Goal: Communication & Community: Answer question/provide support

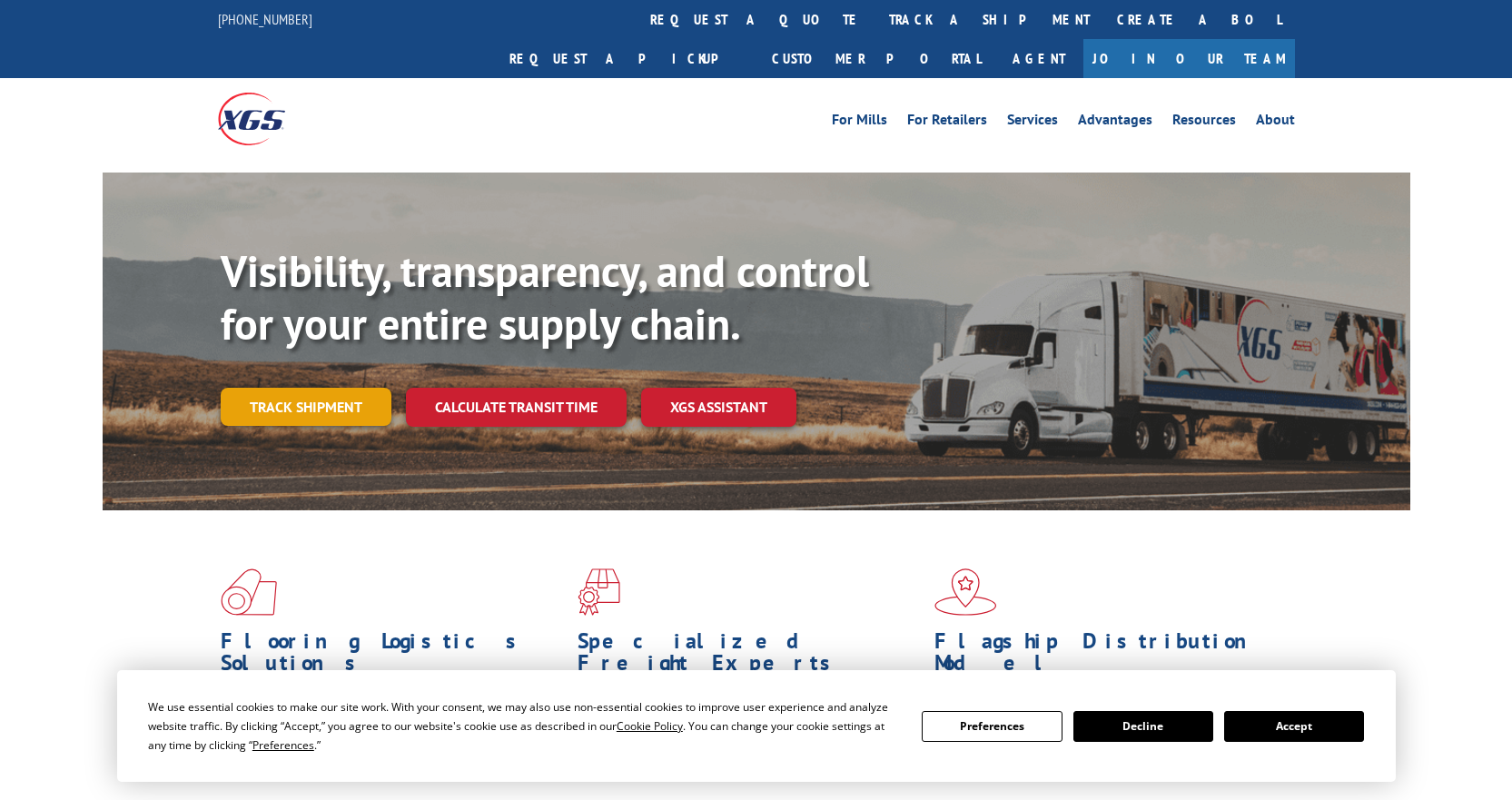
click at [304, 388] on link "Track shipment" at bounding box center [305, 406] width 171 height 38
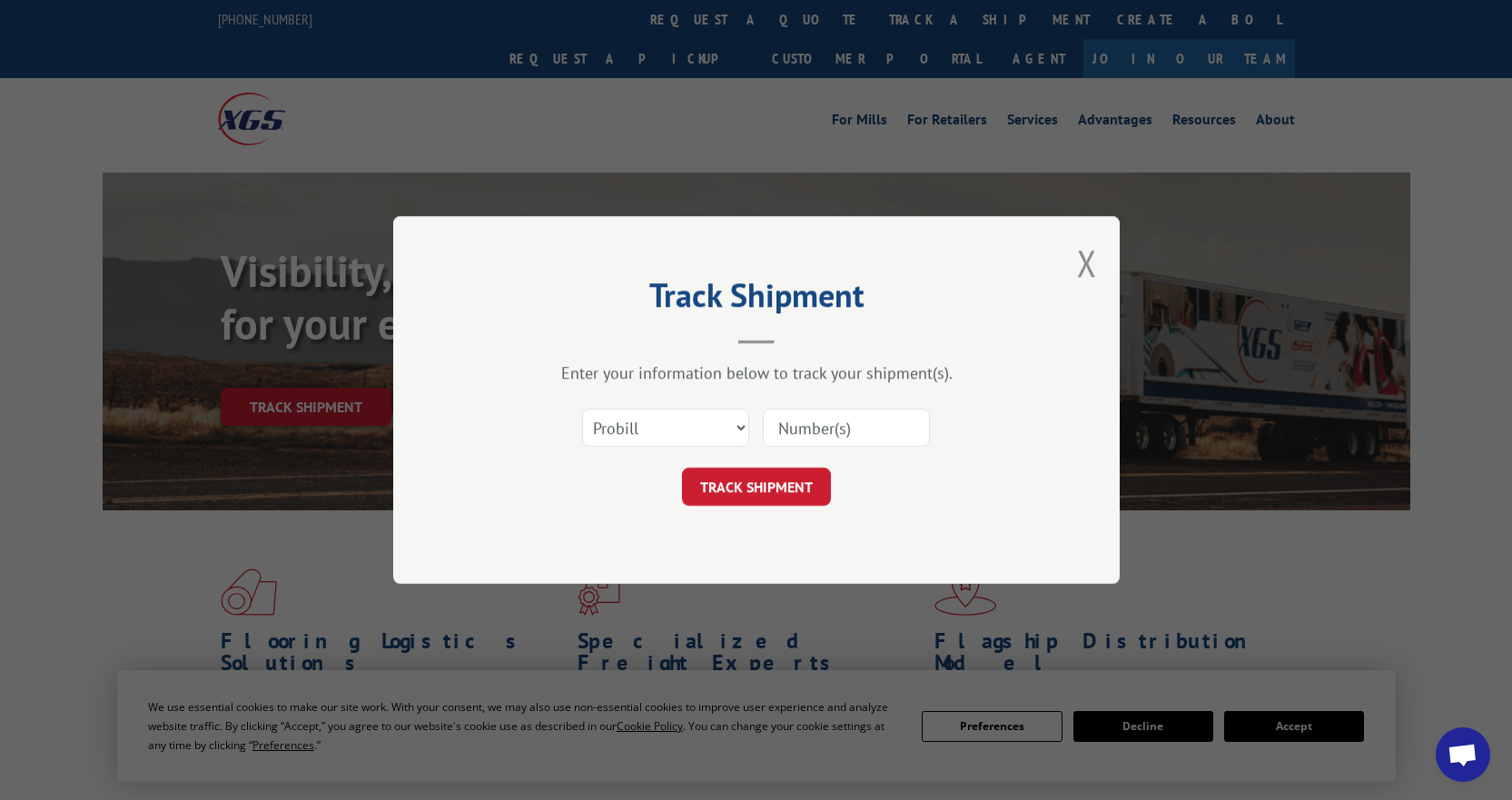
click at [865, 432] on input at bounding box center [846, 428] width 167 height 38
paste input "17593365"
type input "17593365"
click at [755, 477] on button "TRACK SHIPMENT" at bounding box center [756, 487] width 149 height 38
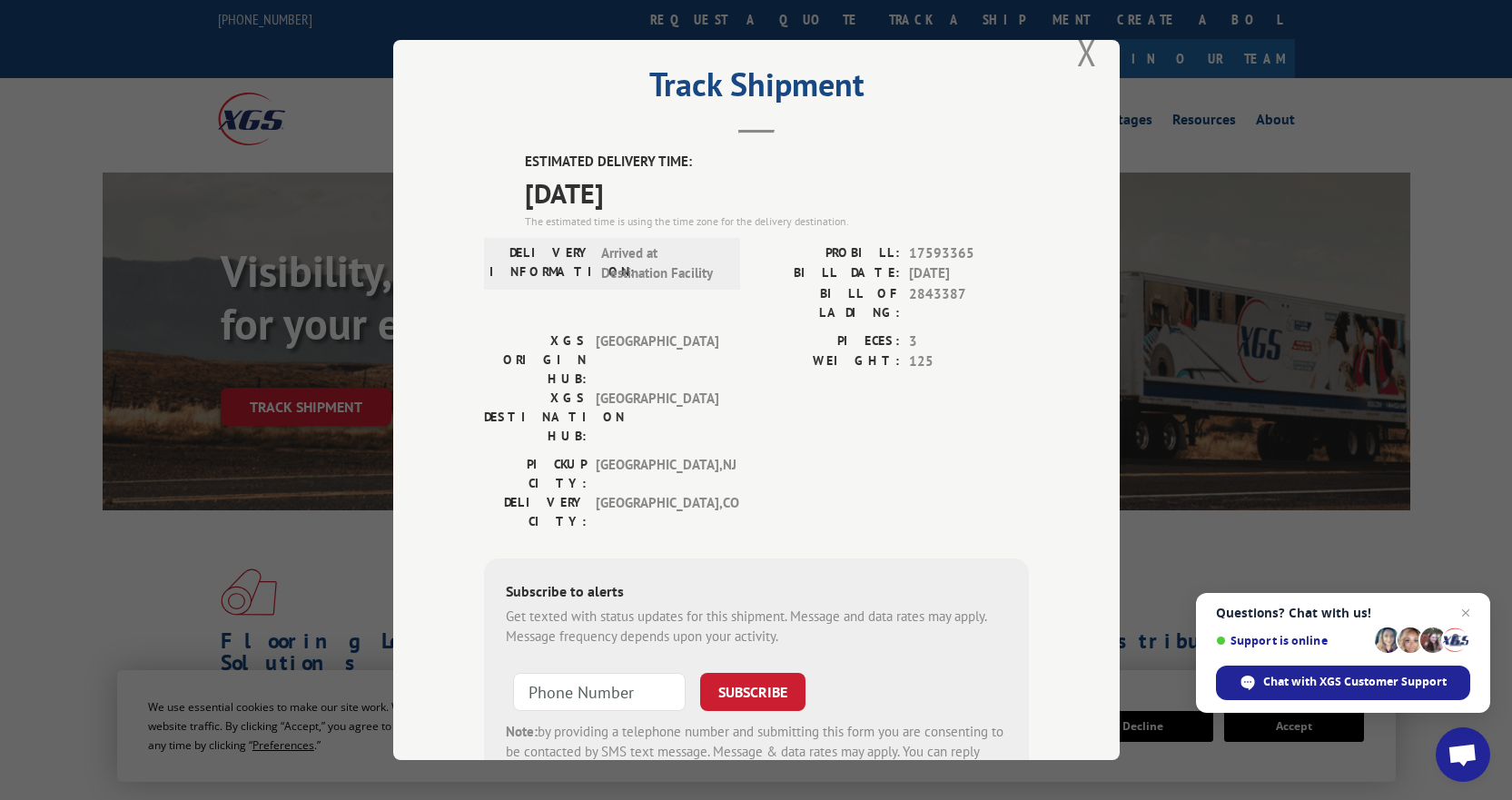
scroll to position [7, 0]
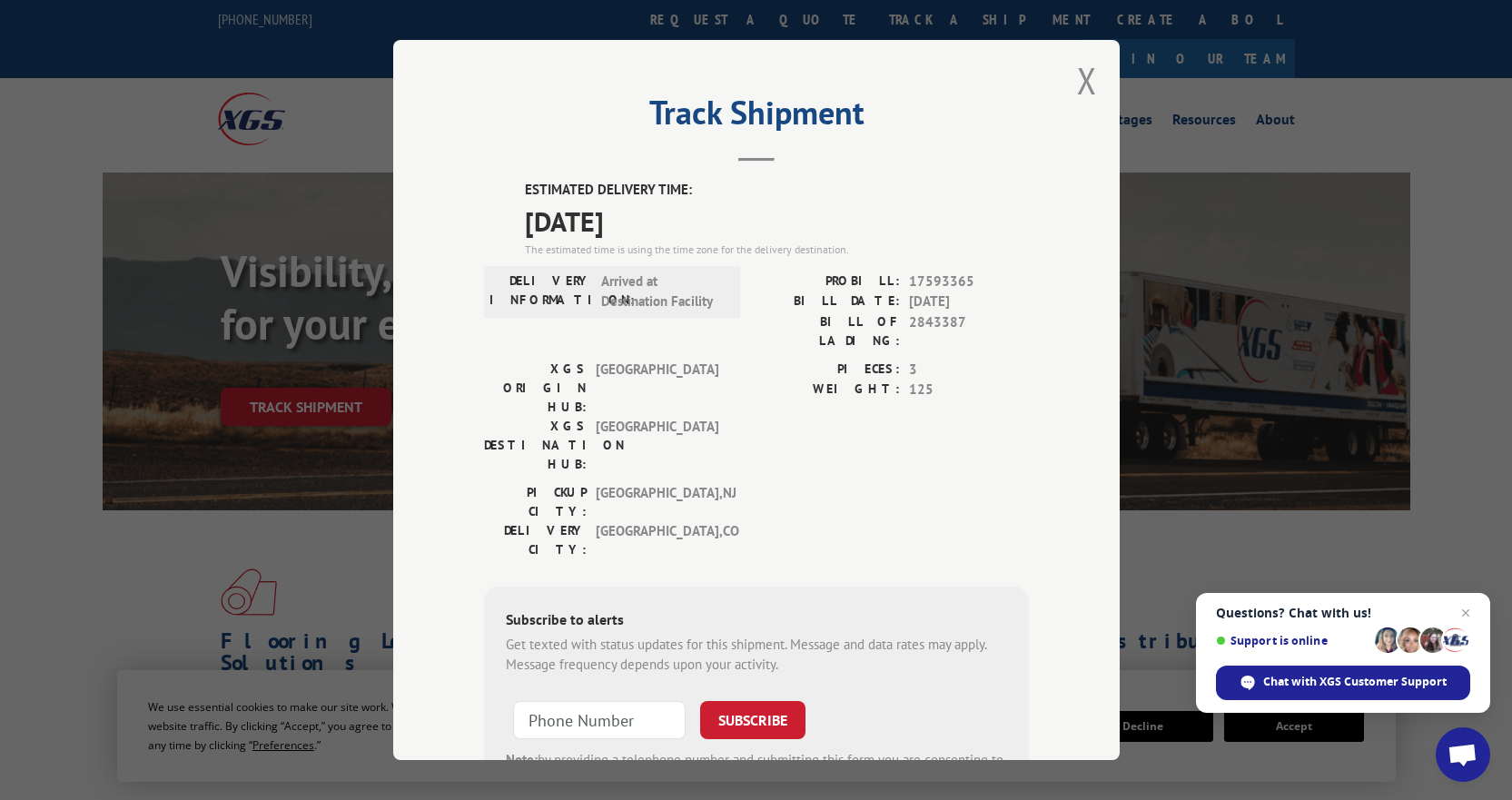
click at [648, 294] on span "Arrived at Destination Facility" at bounding box center [662, 292] width 123 height 41
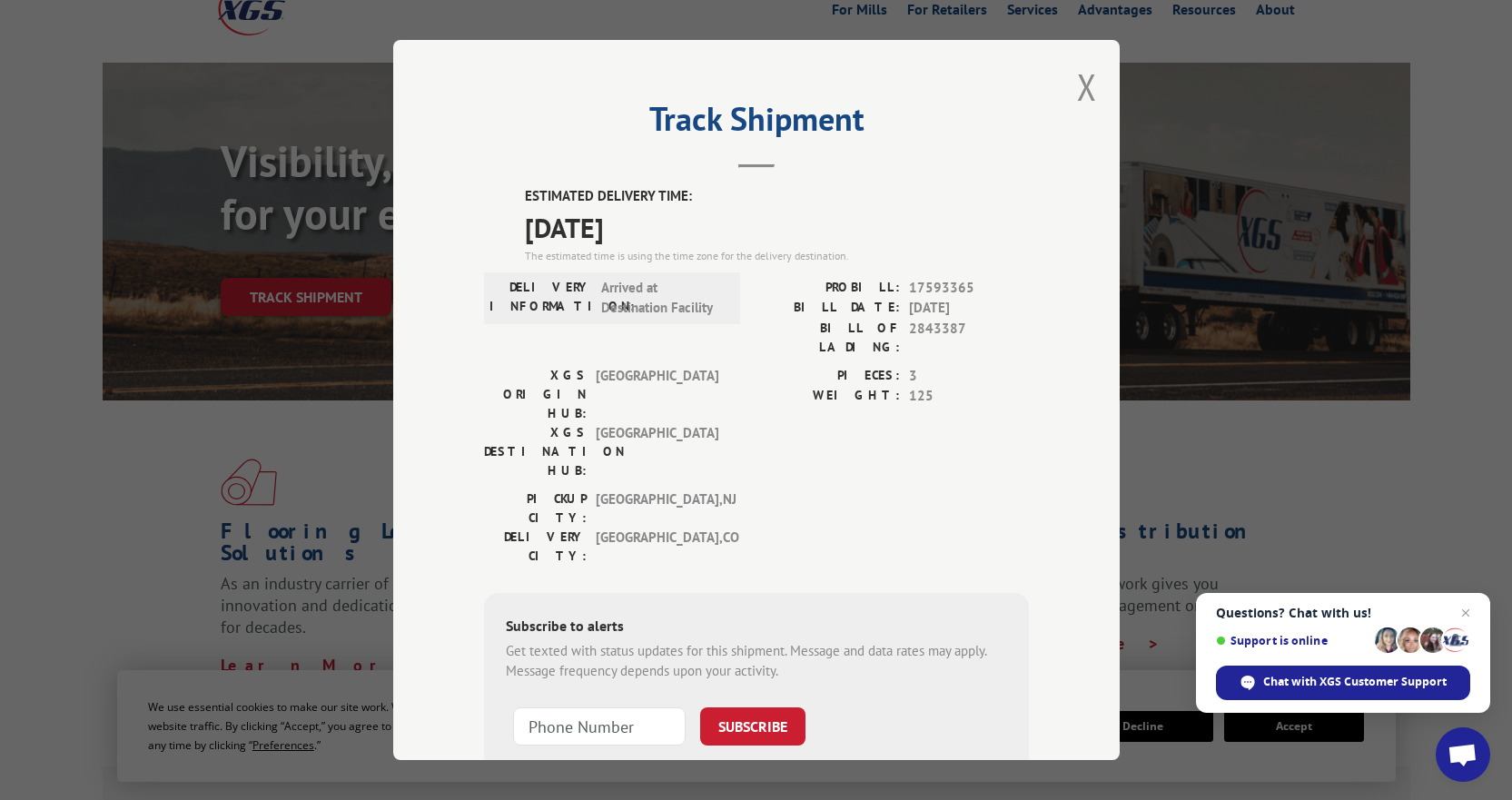
scroll to position [0, 0]
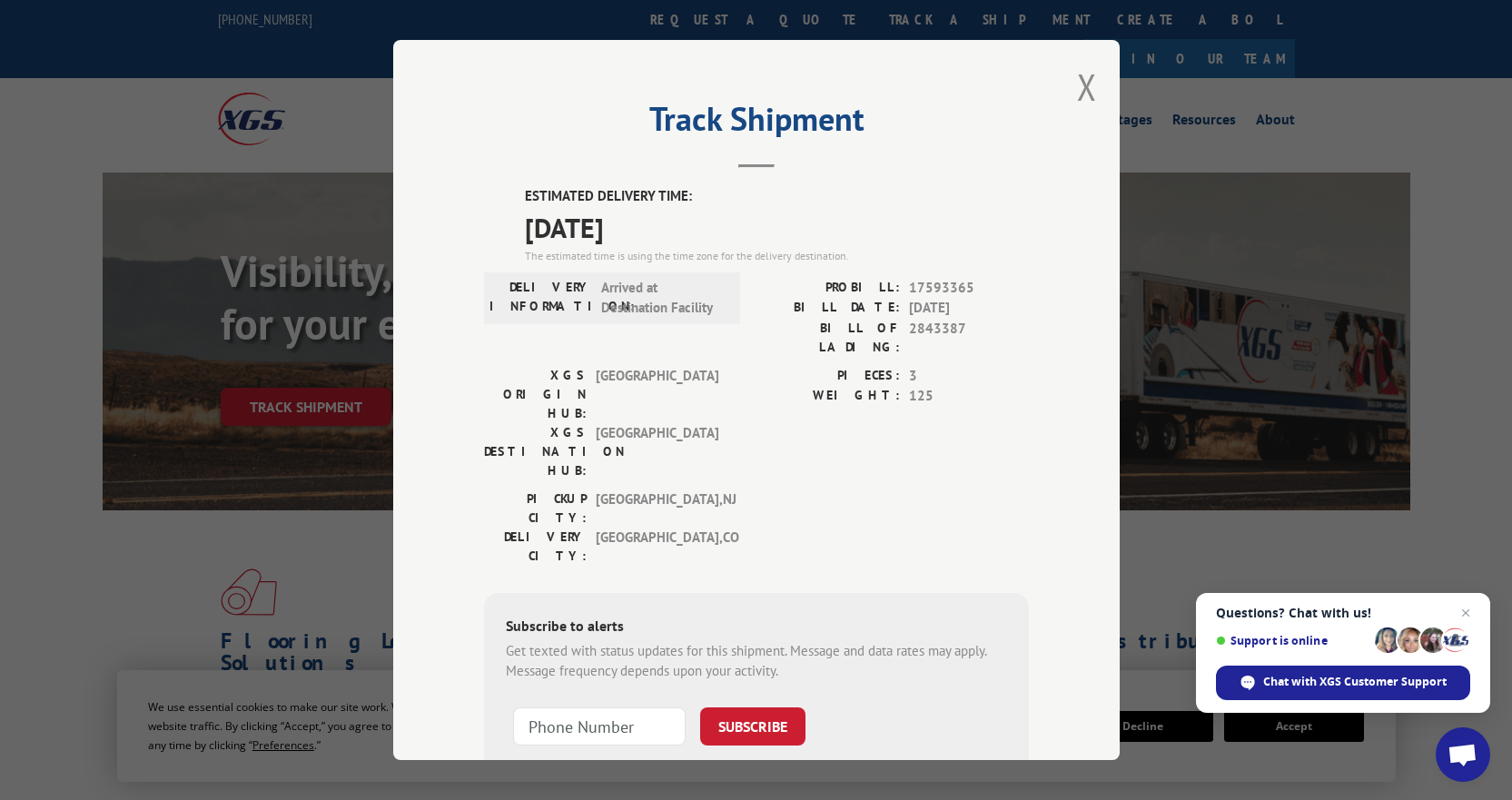
click at [688, 367] on span "[GEOGRAPHIC_DATA]" at bounding box center [656, 395] width 123 height 57
click at [650, 528] on span "[GEOGRAPHIC_DATA] , [GEOGRAPHIC_DATA]" at bounding box center [656, 547] width 123 height 38
click at [744, 489] on div "[GEOGRAPHIC_DATA]: [GEOGRAPHIC_DATA] , [GEOGRAPHIC_DATA] DELIVERY CITY: [GEOGRA…" at bounding box center [757, 532] width 545 height 85
drag, startPoint x: 1096, startPoint y: 66, endPoint x: 1073, endPoint y: 80, distance: 26.9
click at [1078, 77] on div "Track Shipment ESTIMATED DELIVERY TIME: [DATE] The estimated time is using the …" at bounding box center [756, 400] width 726 height 721
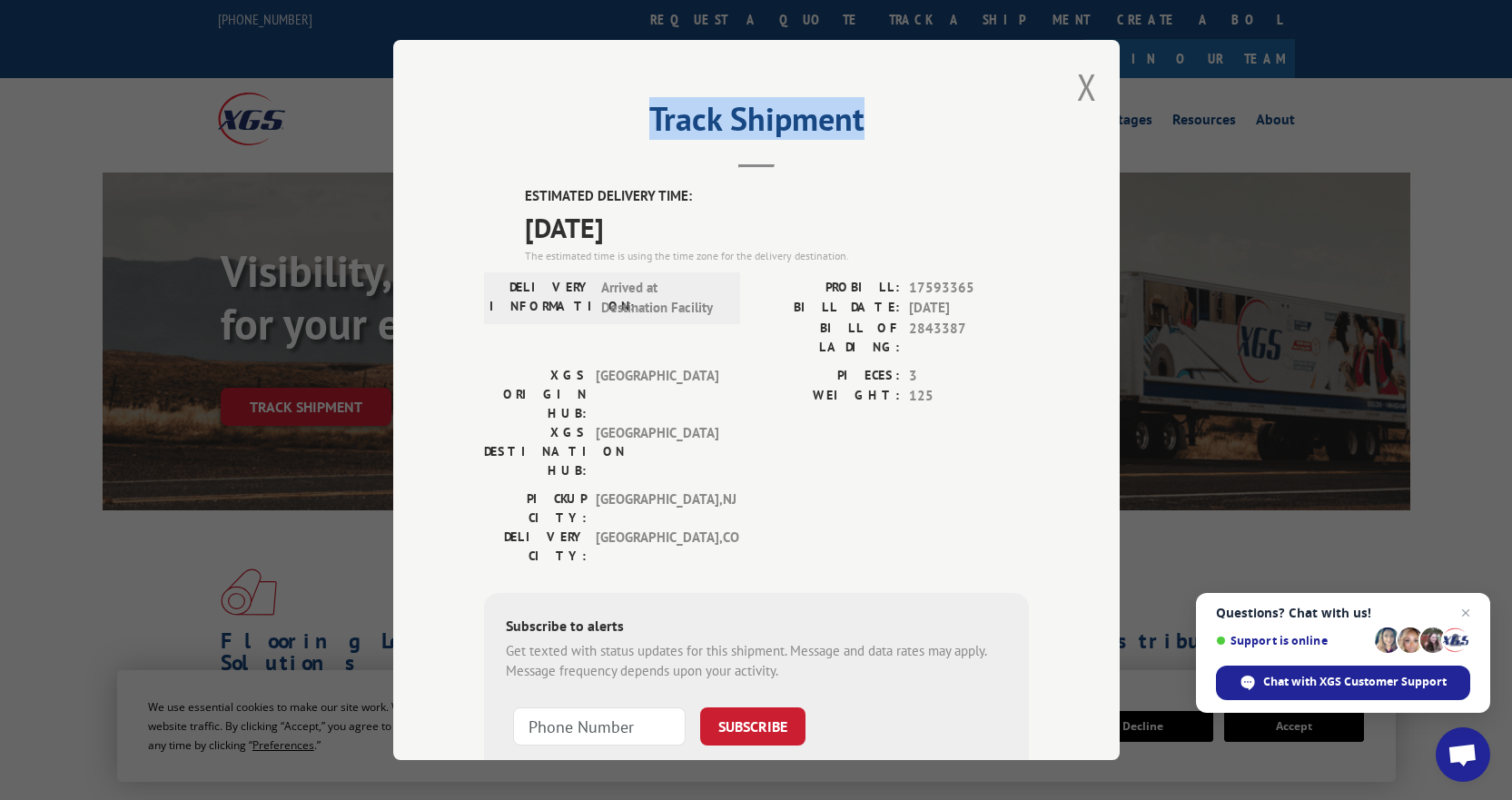
click at [1066, 88] on div "Track Shipment ESTIMATED DELIVERY TIME: [DATE] The estimated time is using the …" at bounding box center [756, 400] width 726 height 721
click at [978, 273] on div "ESTIMATED DELIVERY TIME: [DATE] The estimated time is using the time zone for t…" at bounding box center [757, 513] width 545 height 653
click at [984, 281] on span "17593365" at bounding box center [969, 288] width 120 height 21
drag, startPoint x: 984, startPoint y: 283, endPoint x: 903, endPoint y: 229, distance: 97.3
click at [859, 281] on div "PROBILL: 17593365" at bounding box center [892, 288] width 273 height 21
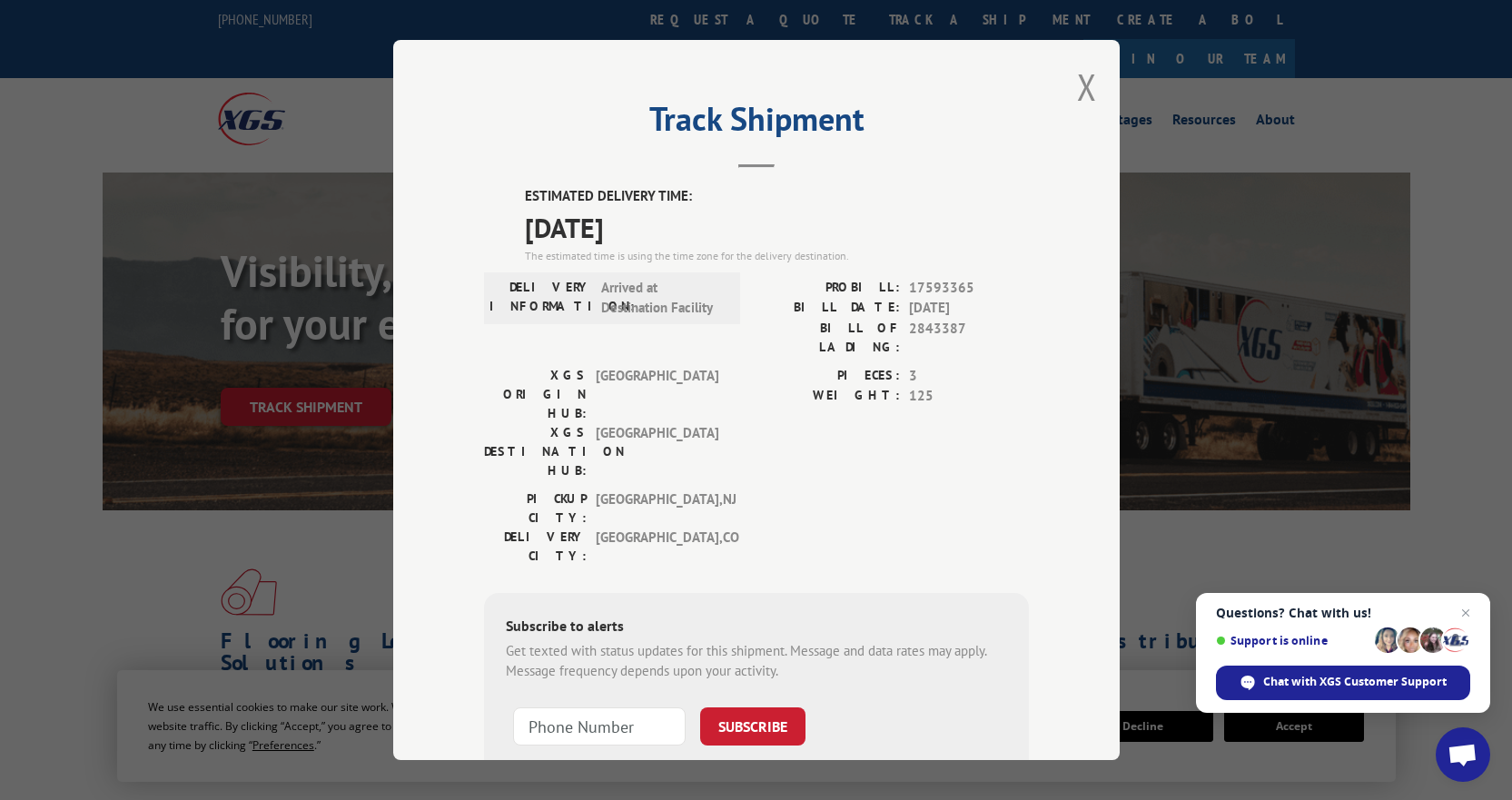
click at [1019, 222] on span "[DATE]" at bounding box center [776, 227] width 504 height 41
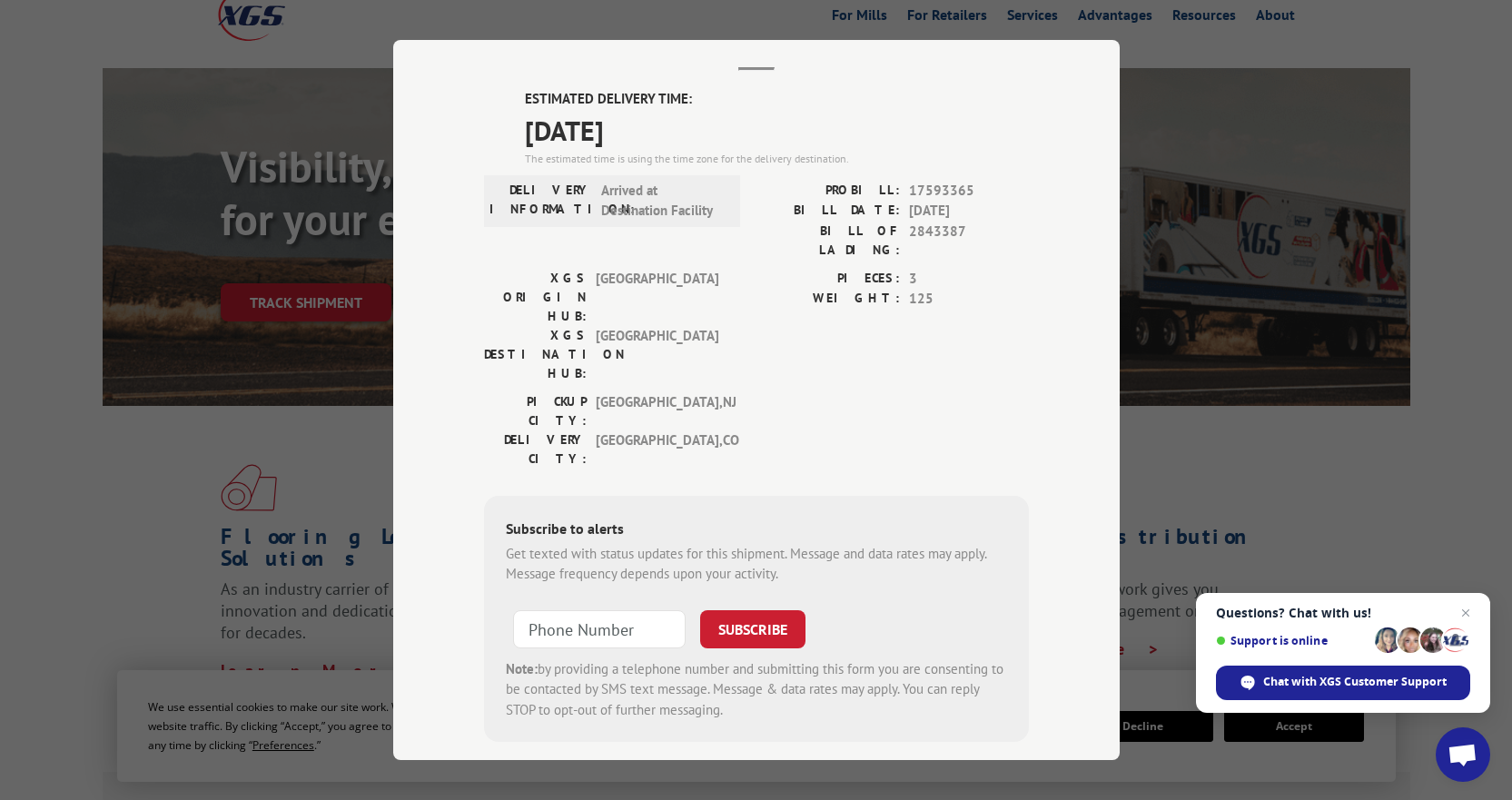
scroll to position [182, 0]
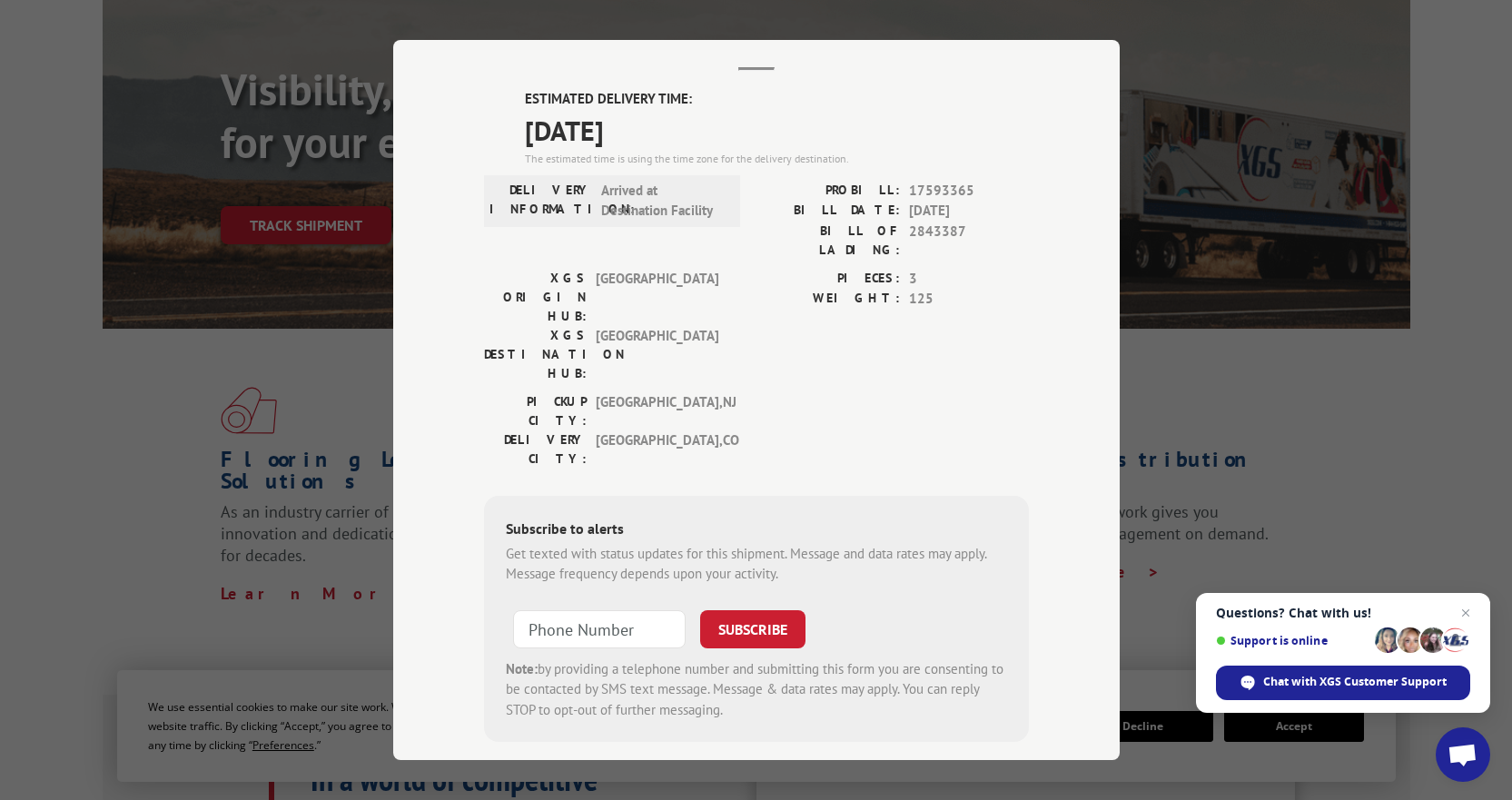
type input "+1 (___) ___-____"
click at [589, 610] on input "+1 (___) ___-____" at bounding box center [599, 629] width 172 height 38
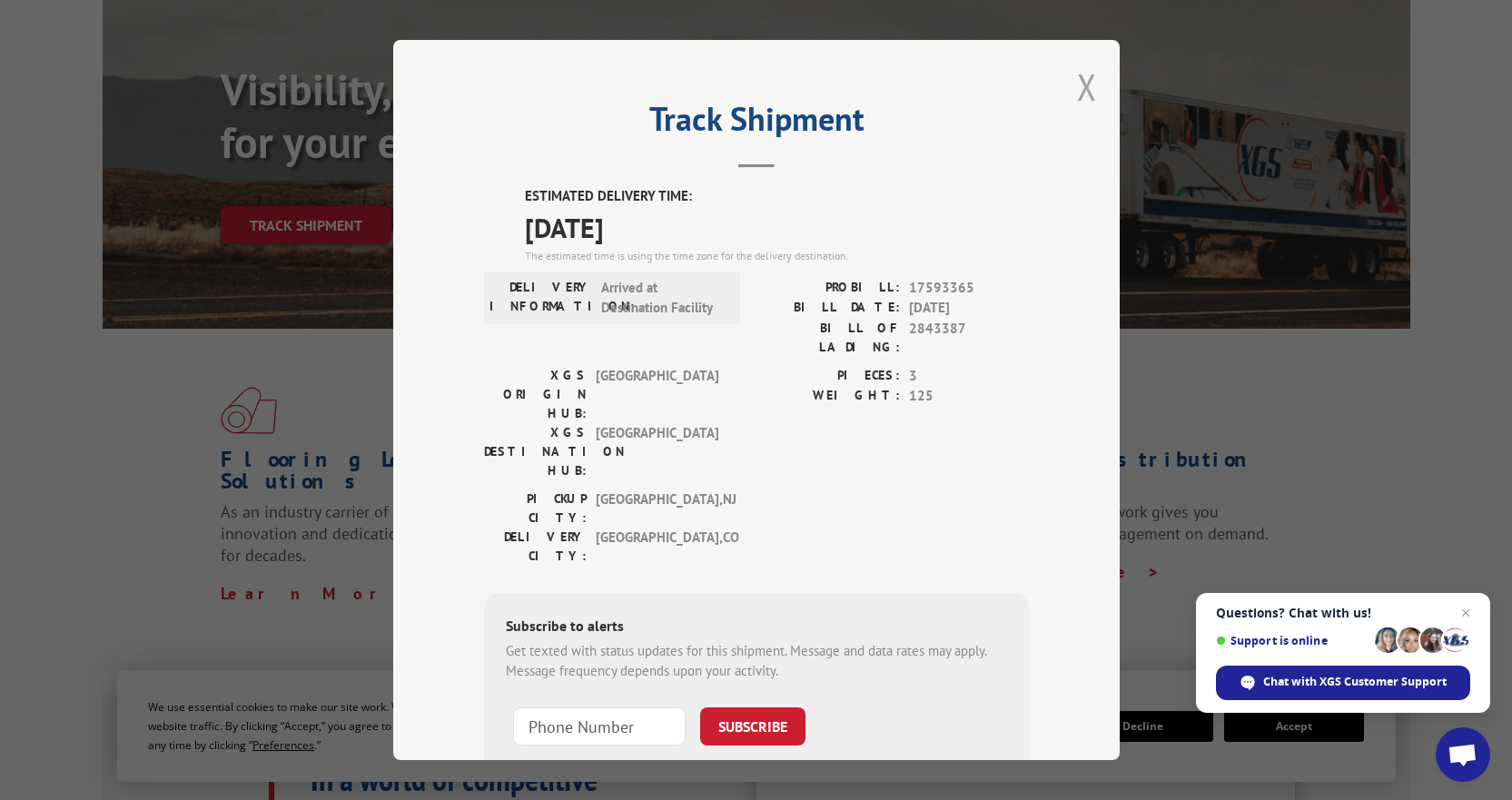
click at [1089, 82] on div "Track Shipment ESTIMATED DELIVERY TIME: [DATE] The estimated time is using the …" at bounding box center [756, 400] width 726 height 721
click at [1077, 87] on button "Close modal" at bounding box center [1087, 87] width 20 height 48
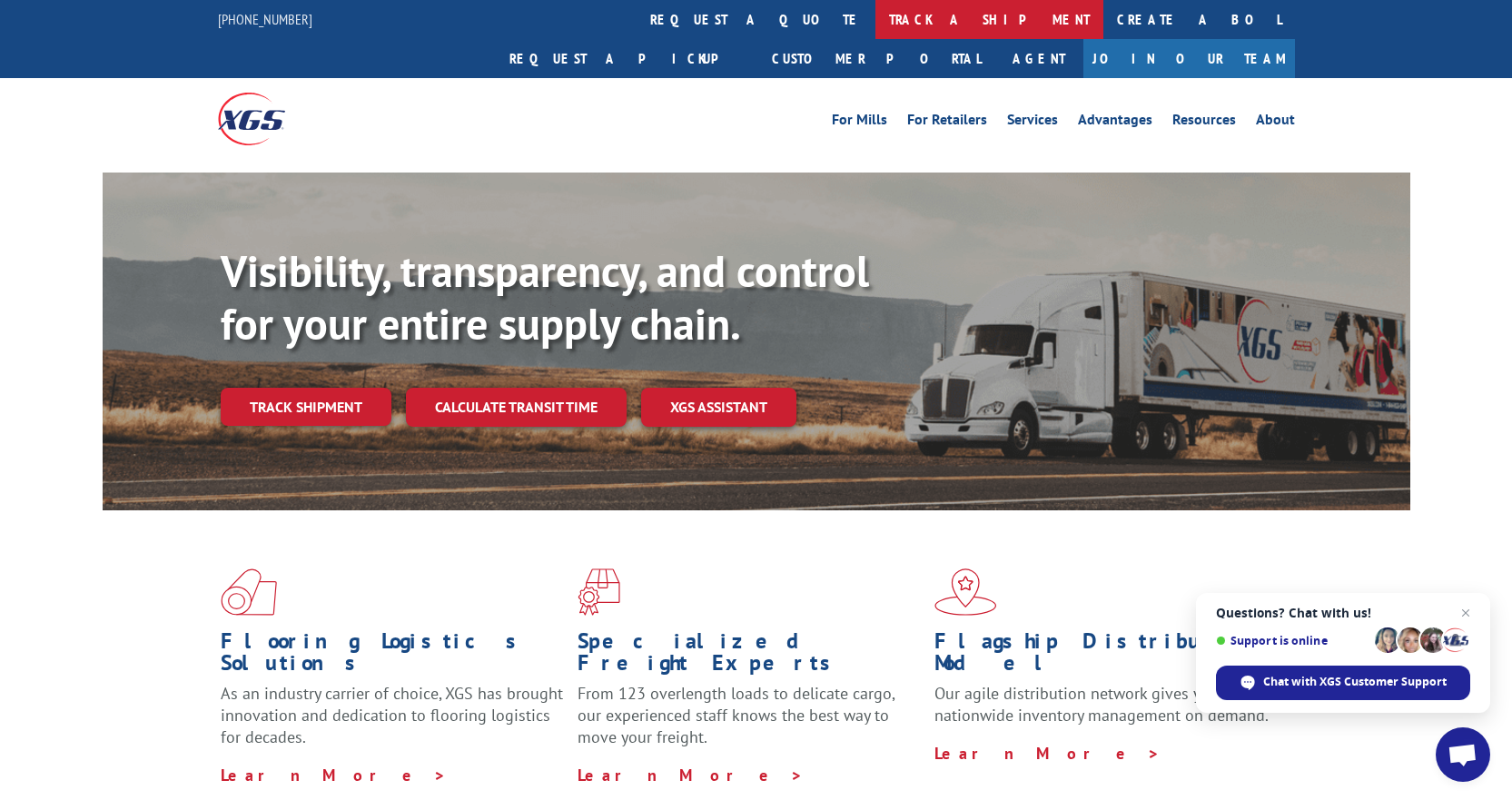
click at [875, 16] on link "track a shipment" at bounding box center [989, 19] width 228 height 39
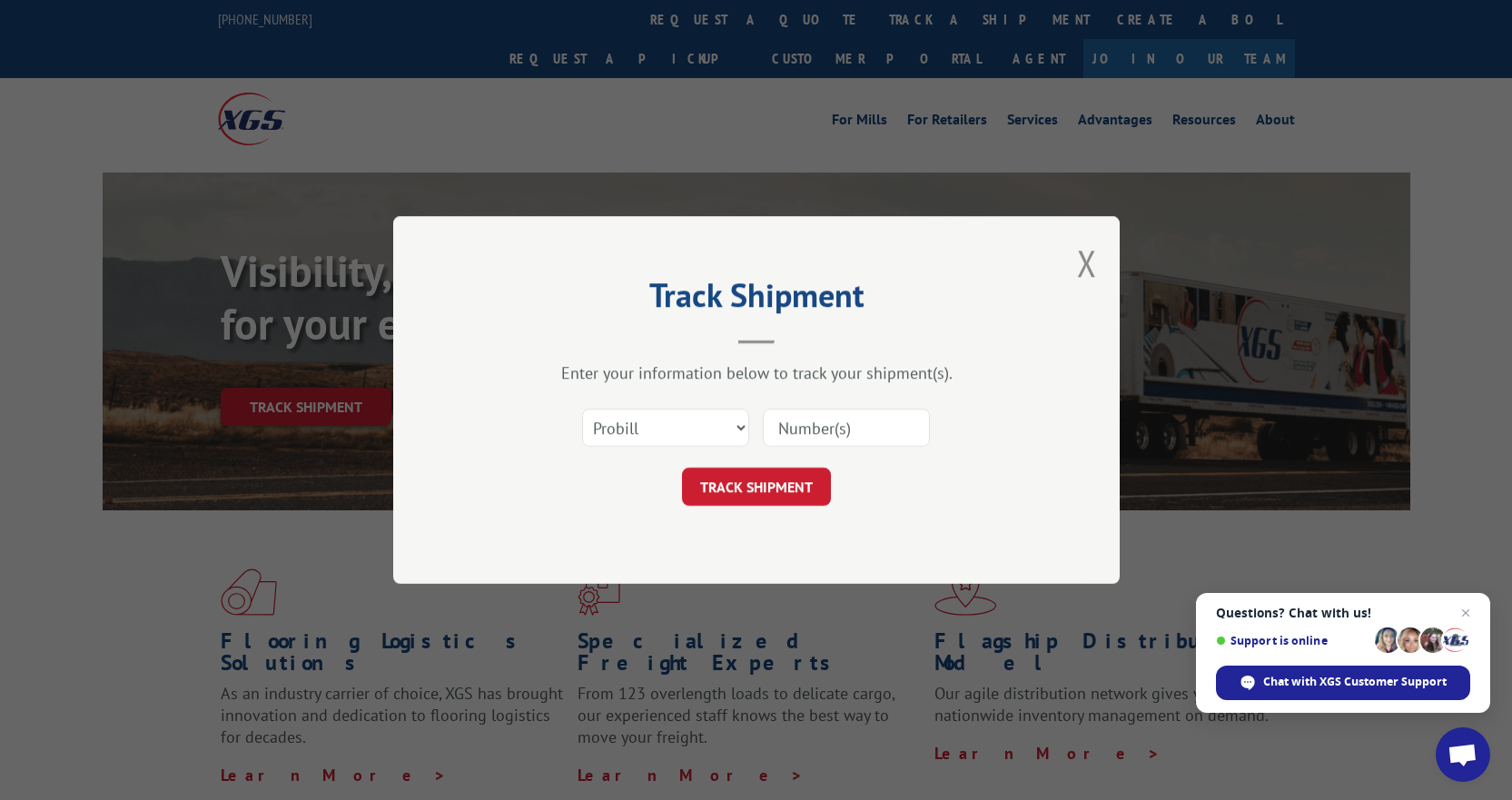
click at [801, 402] on div "Select category... Probill BOL PO" at bounding box center [757, 428] width 545 height 60
click at [801, 424] on input at bounding box center [846, 428] width 167 height 38
paste input "17593365"
type input "17593365"
click at [800, 475] on button "TRACK SHIPMENT" at bounding box center [756, 487] width 149 height 38
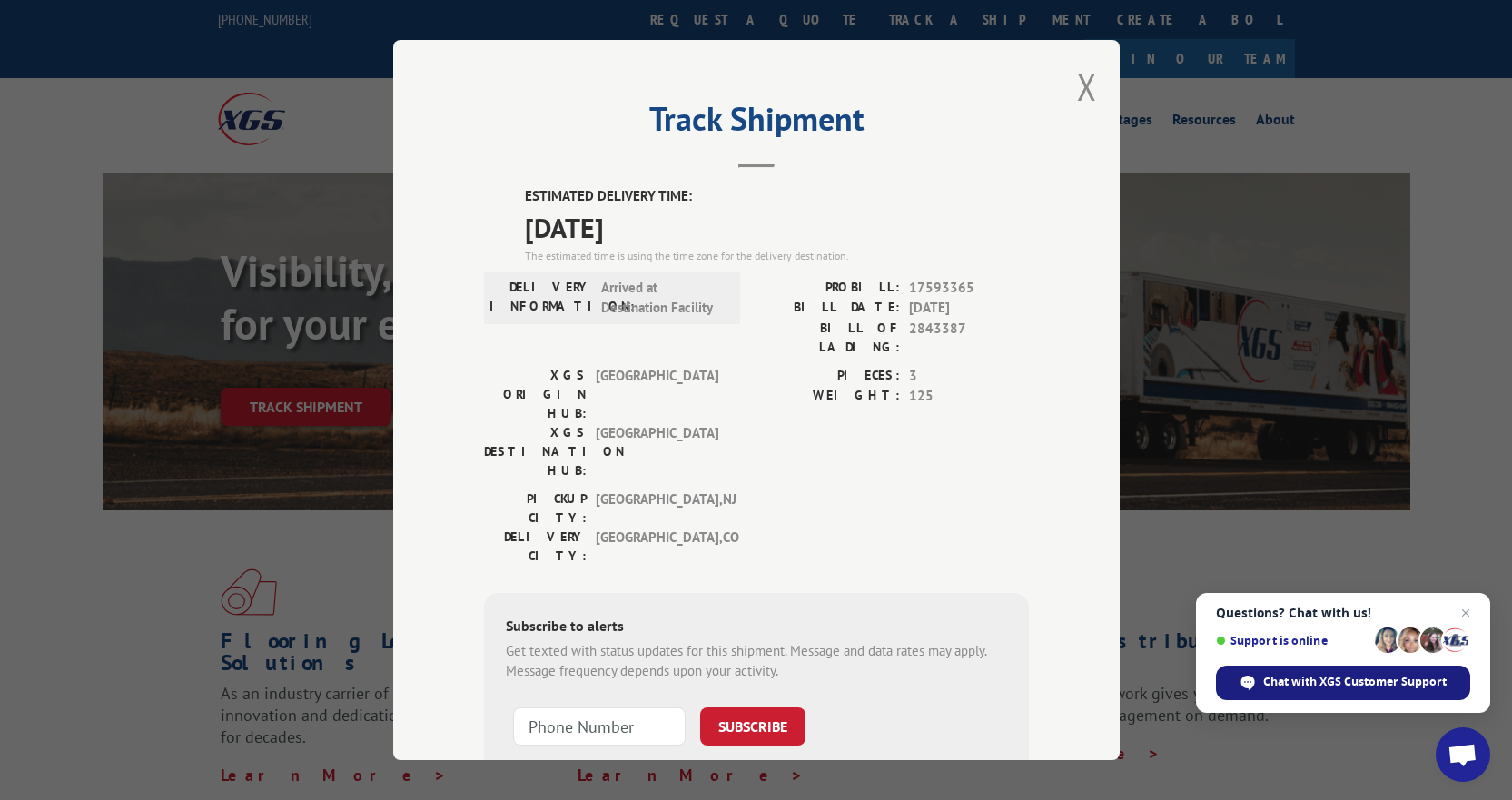
click at [1318, 689] on span "Chat with XGS Customer Support" at bounding box center [1354, 682] width 184 height 16
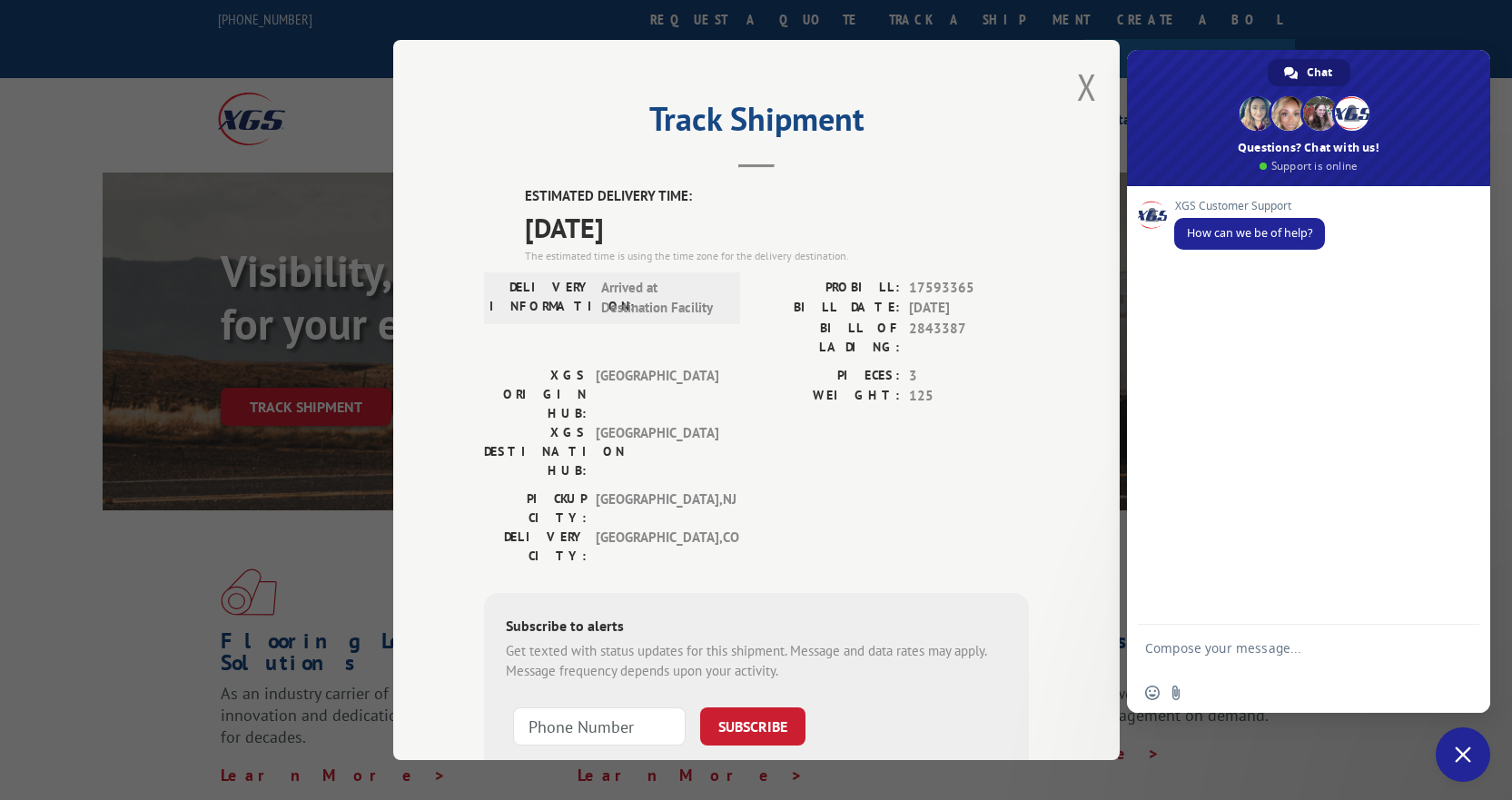
click at [1185, 648] on textarea "Compose your message..." at bounding box center [1288, 657] width 287 height 33
type textarea "Are you able to let me know the timeframe of a delivery?"
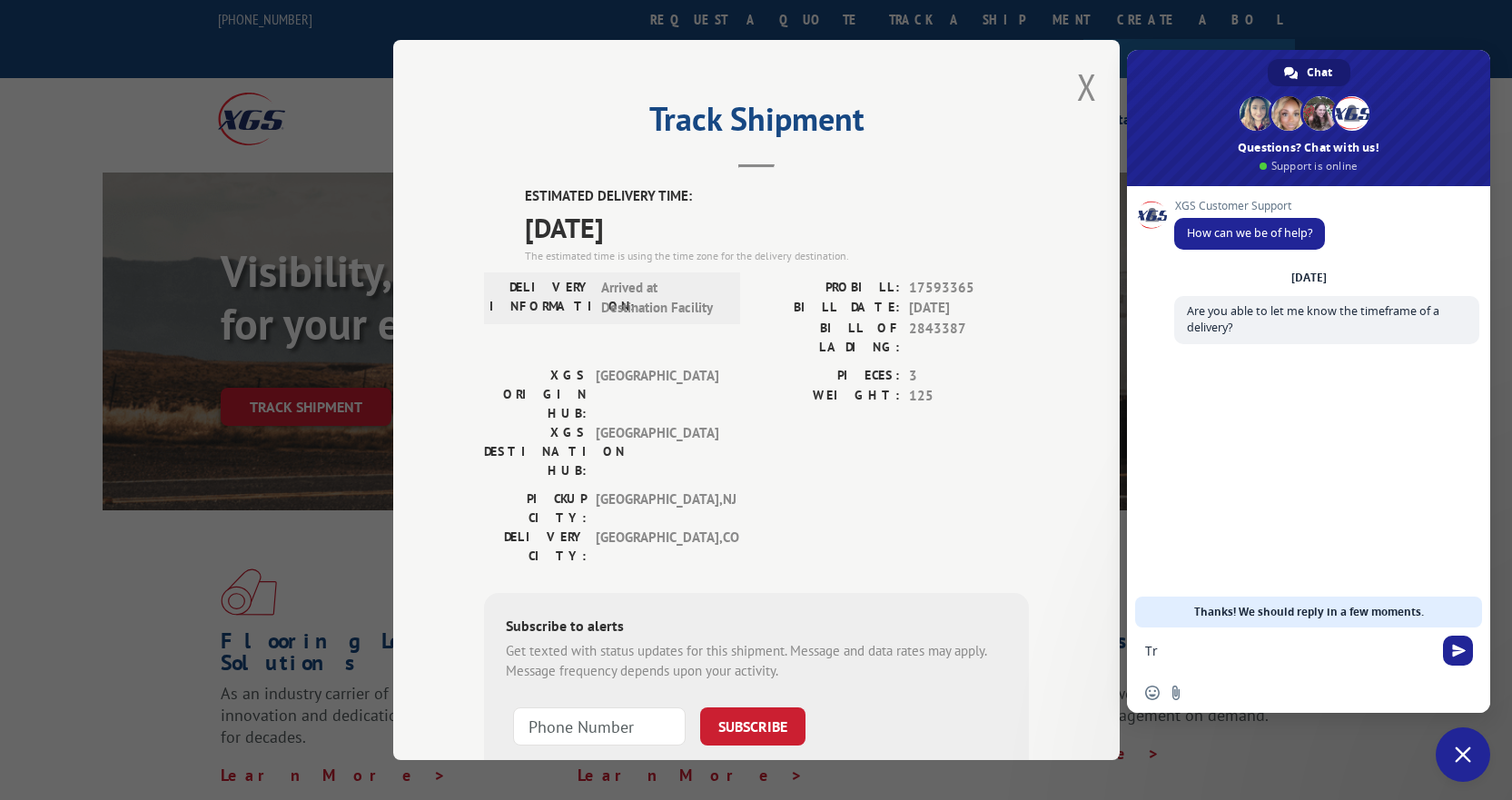
type textarea "T"
type textarea "PRO# 17593365"
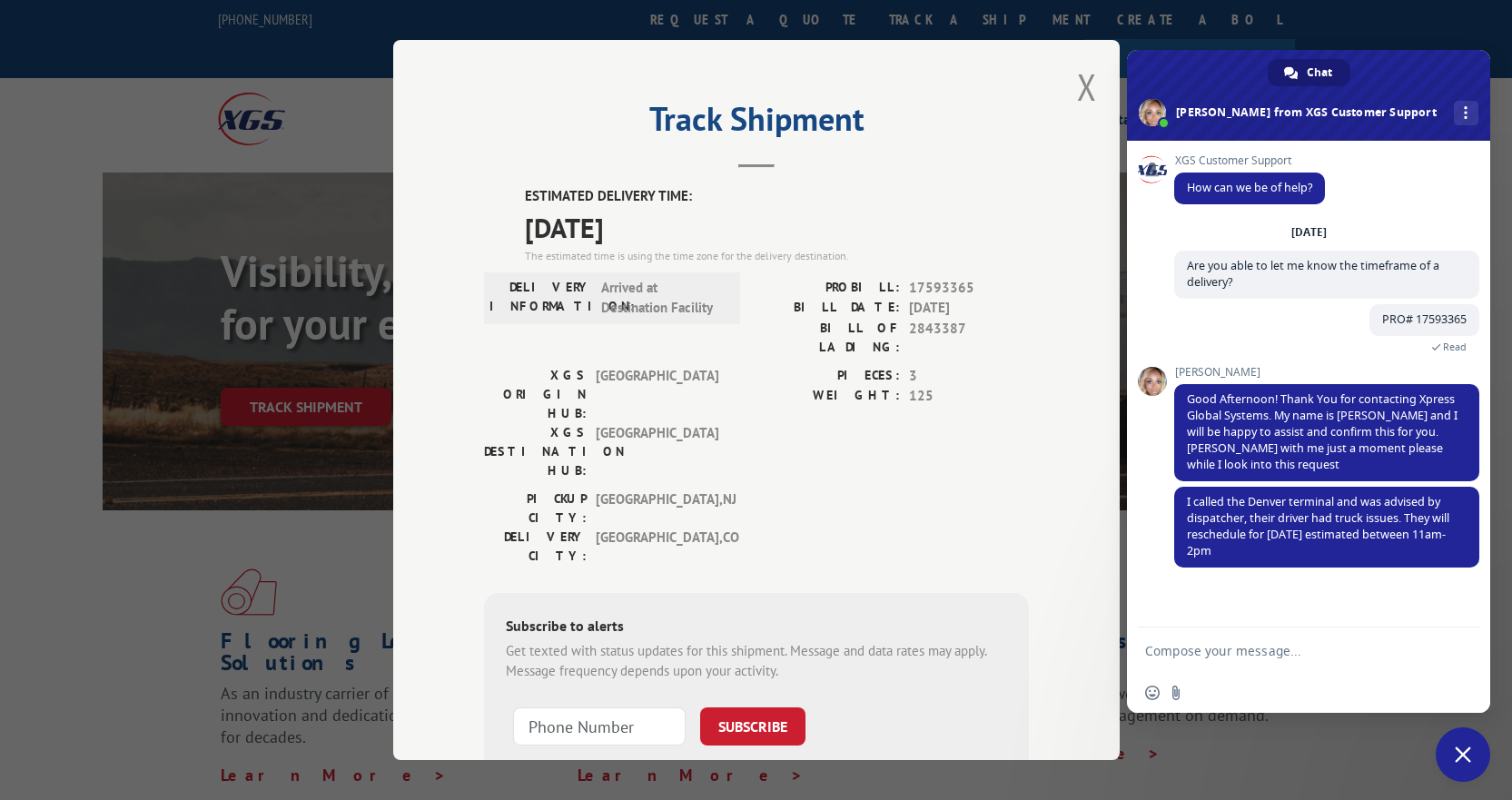
click at [1248, 657] on textarea "Compose your message..." at bounding box center [1288, 651] width 287 height 16
click at [1349, 645] on textarea "That's not going to work... Can we please leave this at the dock. My customer H…" at bounding box center [1288, 648] width 287 height 49
click at [1427, 645] on textarea "That's not going to work... Can we please leave this at the dock. My customer h…" at bounding box center [1288, 648] width 287 height 49
type textarea "That's not going to work... Can we please leave this at the dock. My customer h…"
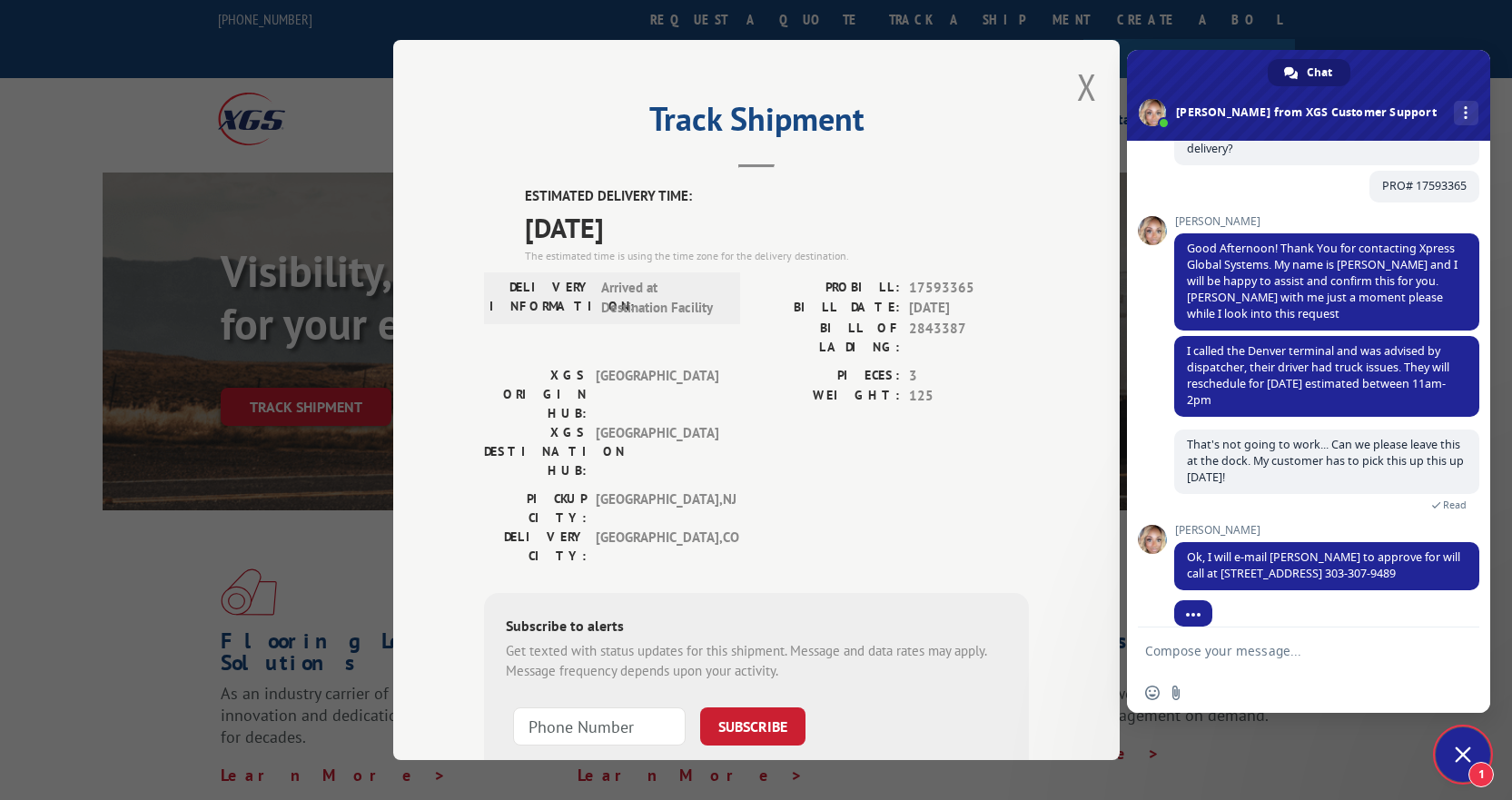
scroll to position [169, 0]
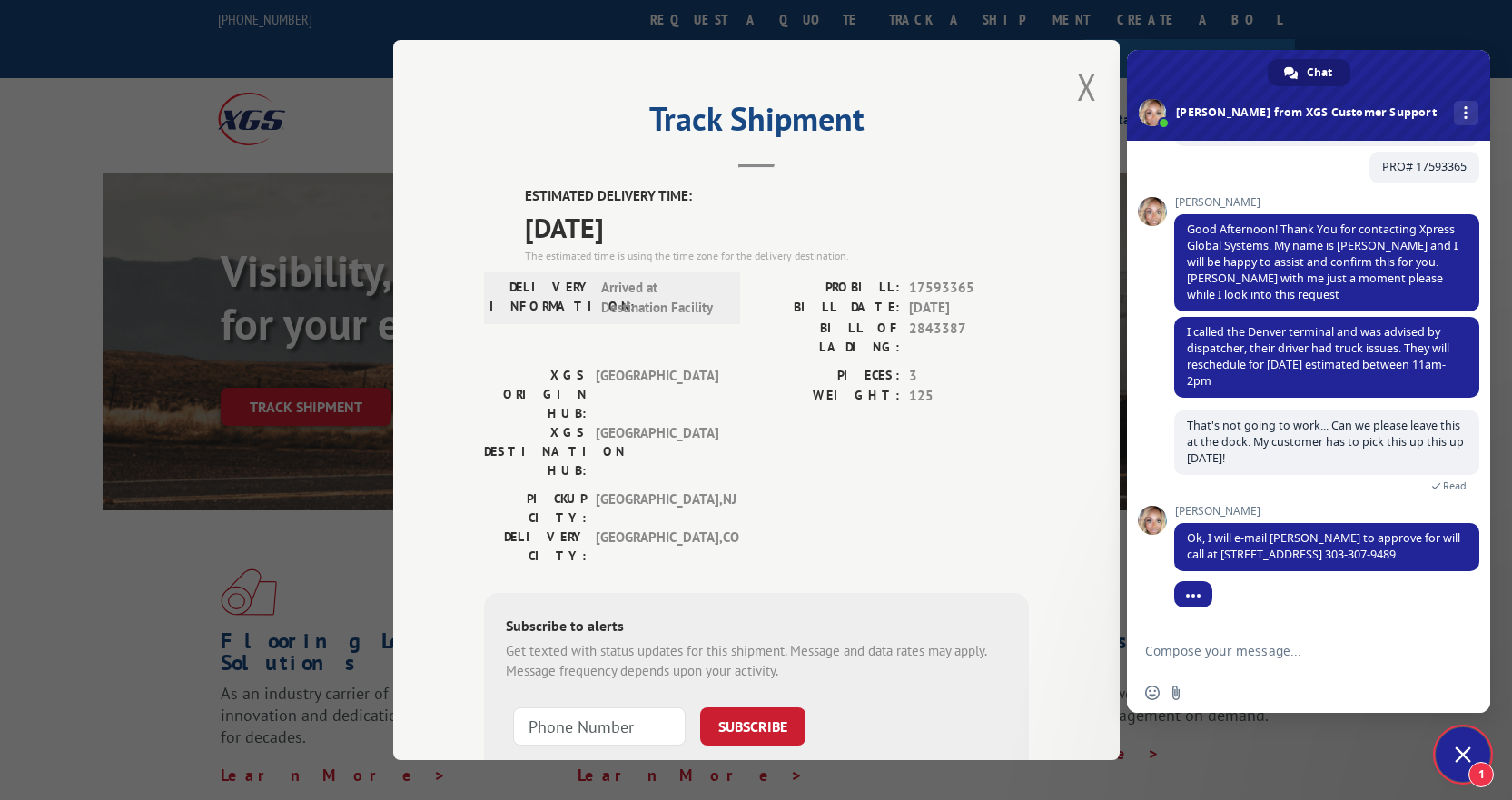
click at [1173, 651] on textarea "Compose your message..." at bounding box center [1288, 651] width 287 height 16
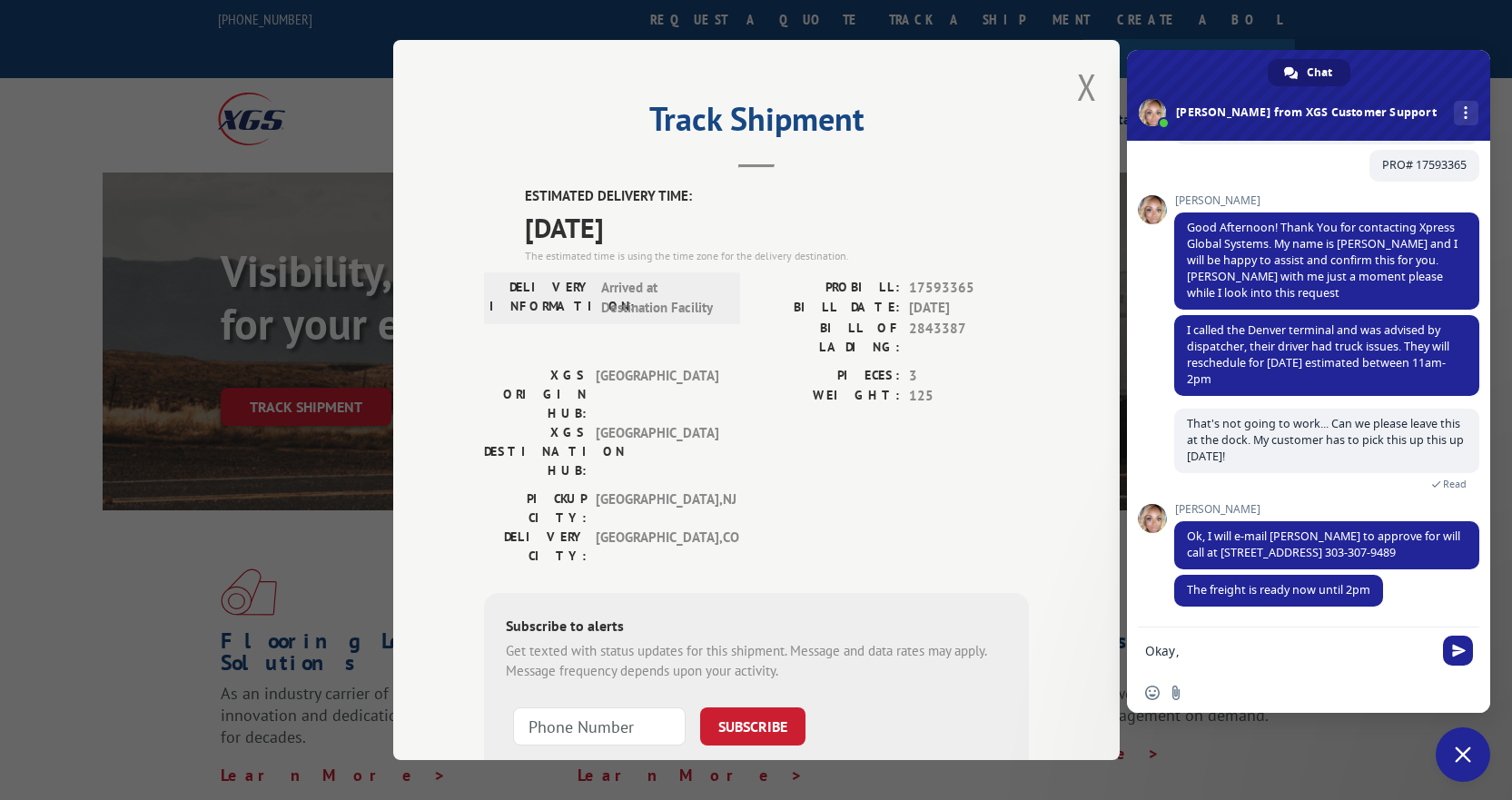
scroll to position [171, 0]
type textarea "Okay, thank you."
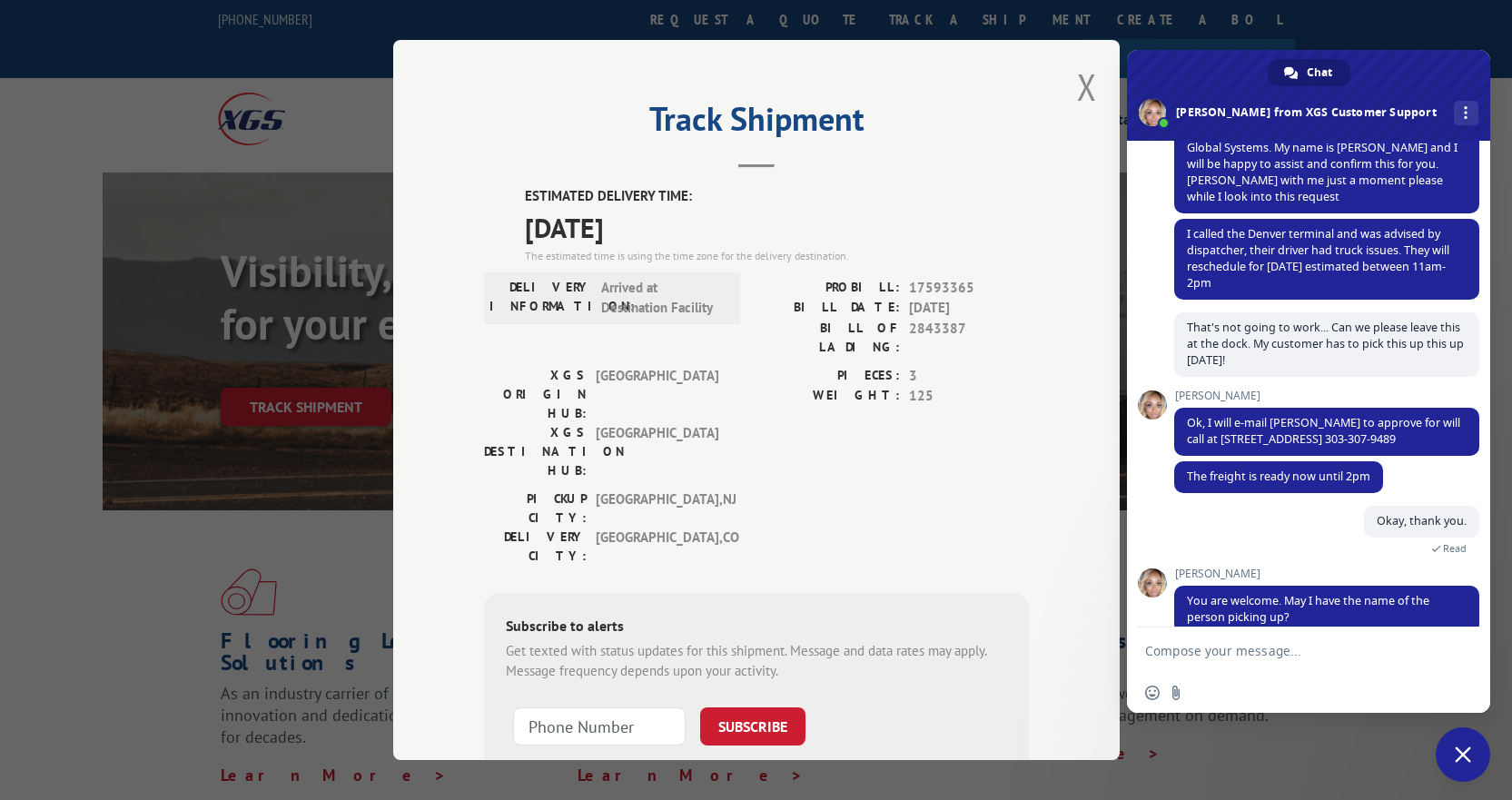
scroll to position [294, 0]
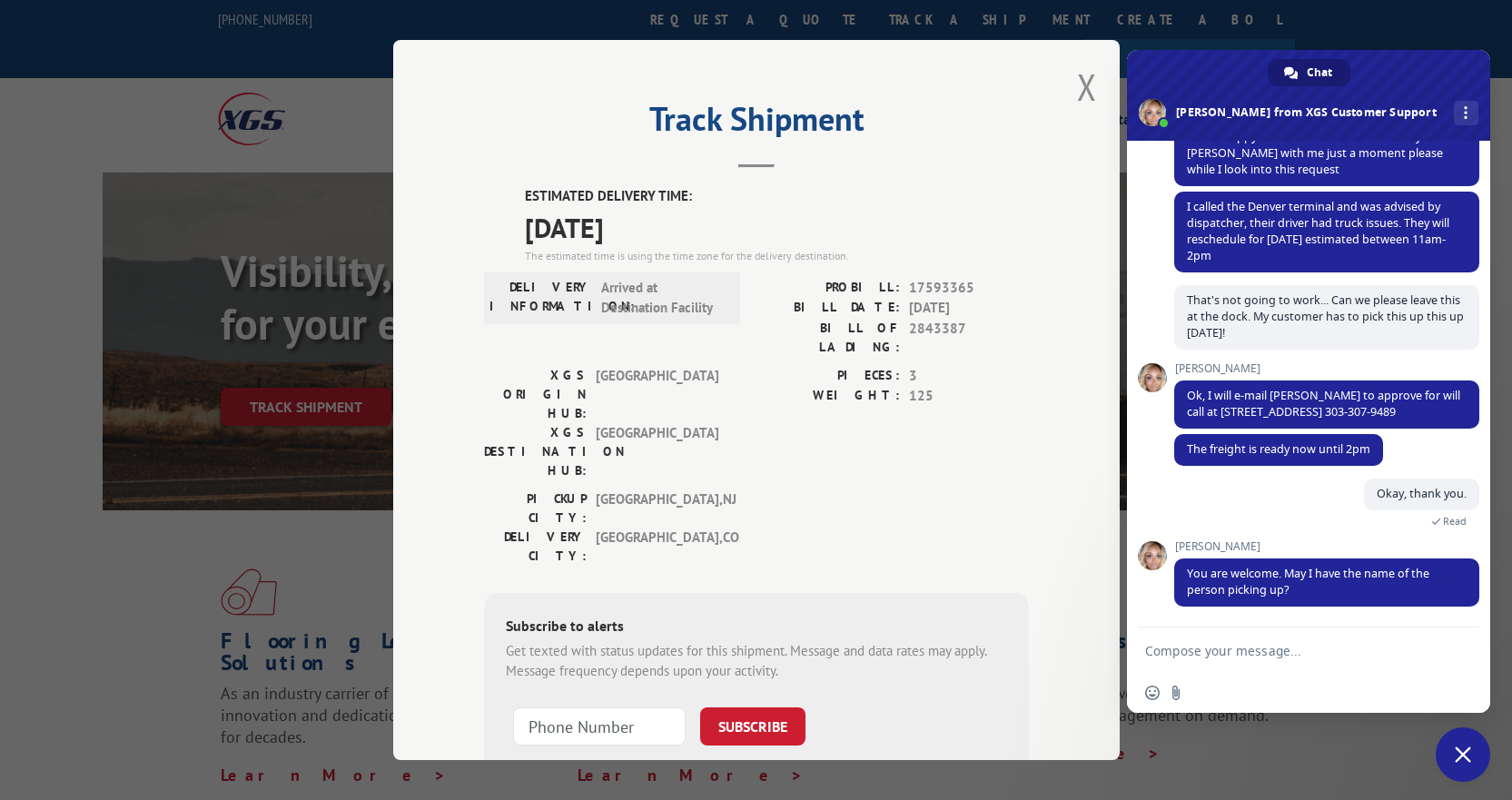
click at [1314, 630] on form at bounding box center [1288, 652] width 287 height 49
click at [1303, 643] on textarea "Compose your message..." at bounding box center [1288, 651] width 287 height 16
click at [890, 411] on div "PIECES: 3 WEIGHT: 125" at bounding box center [892, 429] width 273 height 124
click at [1225, 652] on textarea "Compose your message..." at bounding box center [1288, 651] width 287 height 16
drag, startPoint x: 1255, startPoint y: 655, endPoint x: 1188, endPoint y: 646, distance: 67.6
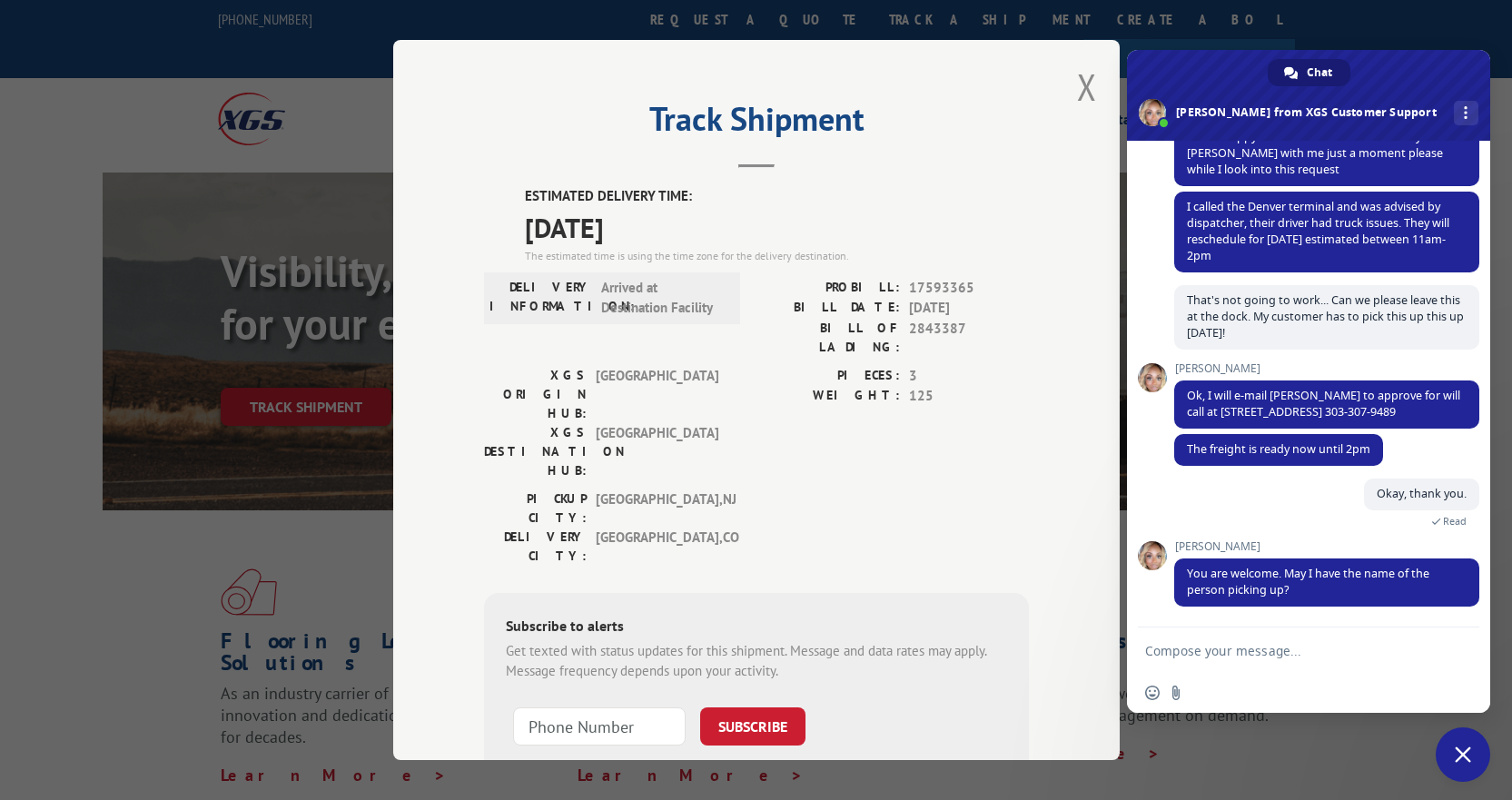
click at [1188, 646] on textarea "Compose your message..." at bounding box center [1288, 651] width 287 height 16
click at [1265, 658] on textarea "Compose your message..." at bounding box center [1288, 651] width 287 height 16
type textarea "[PERSON_NAME]"
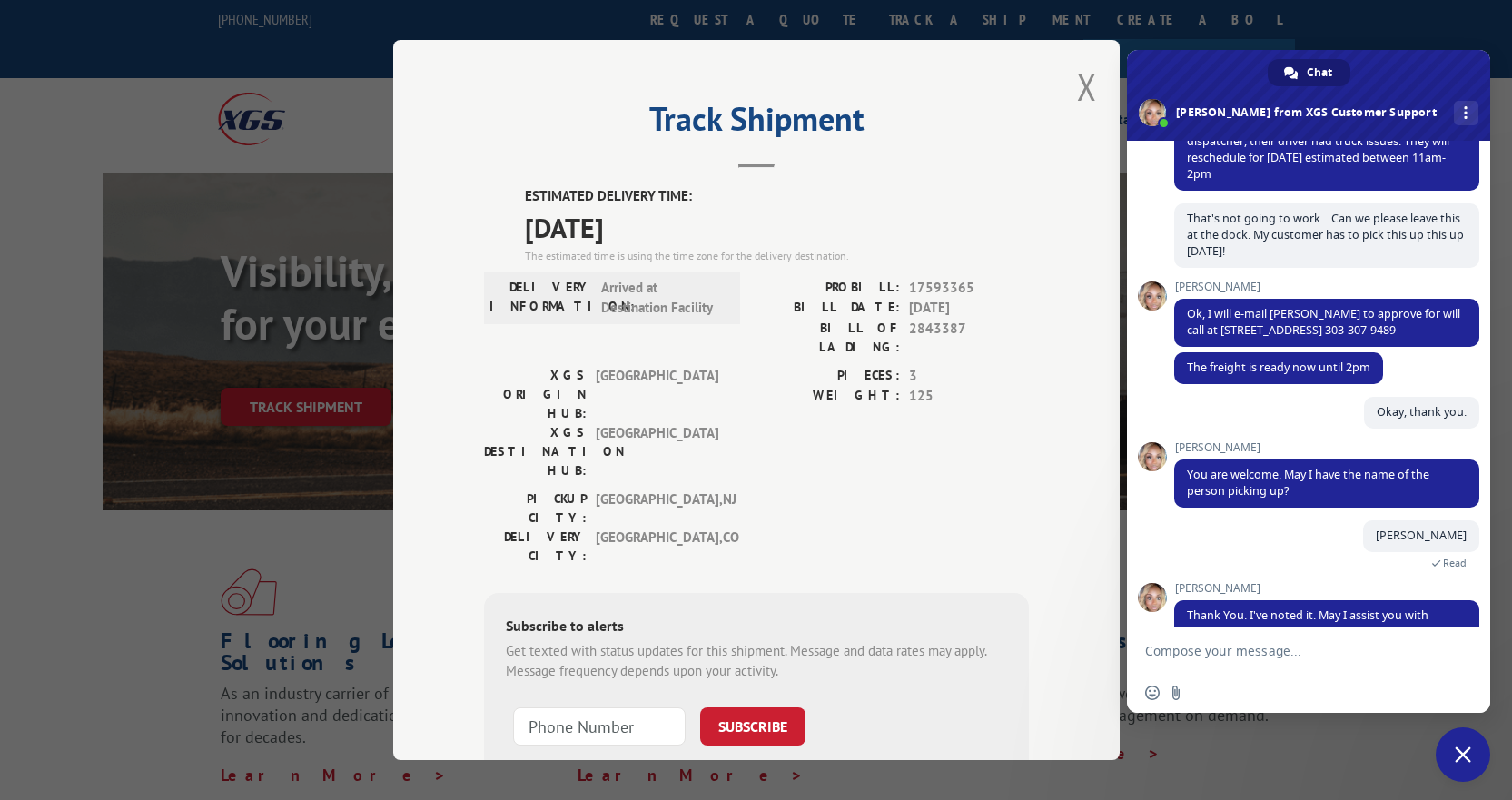
scroll to position [418, 0]
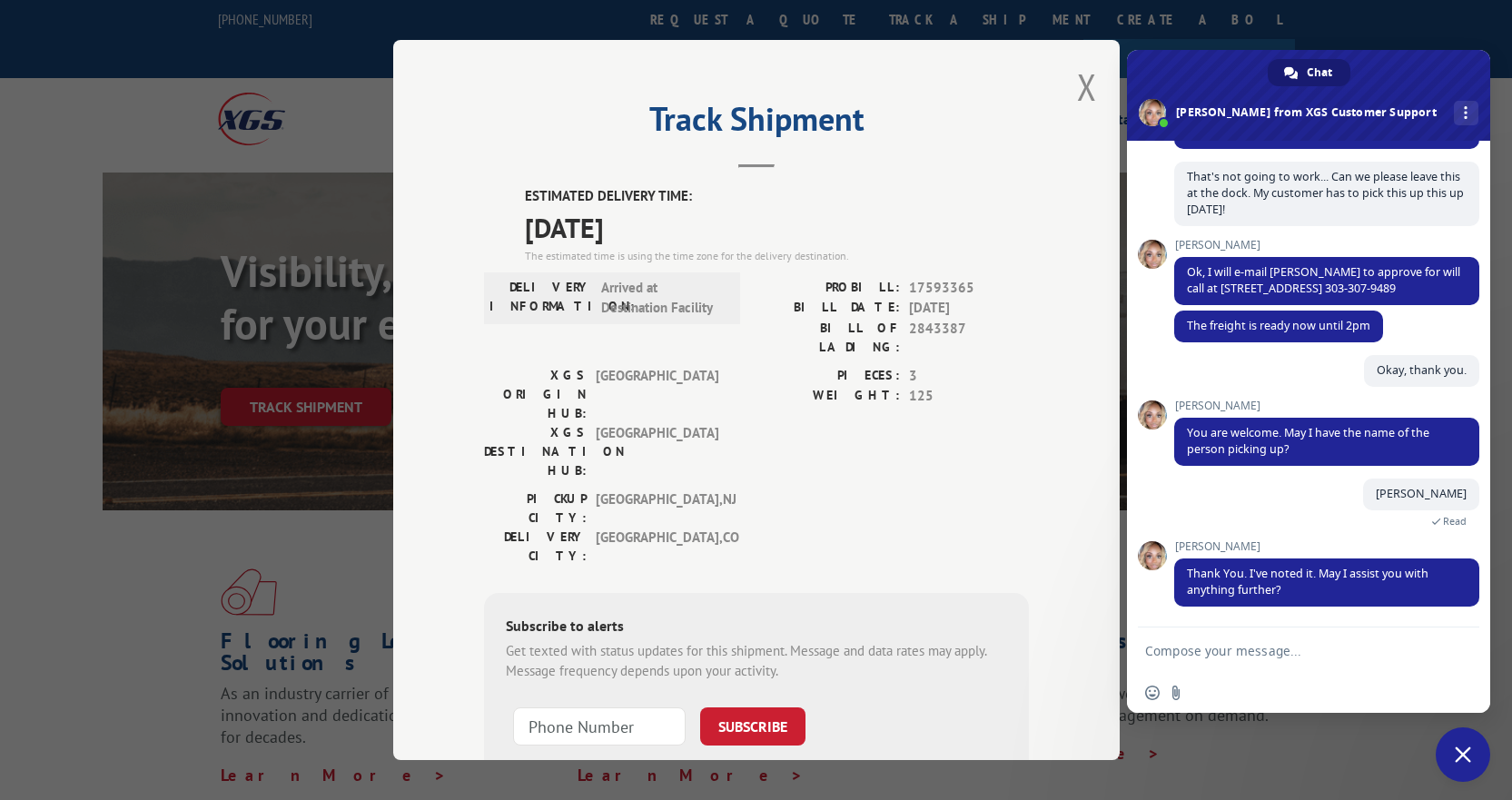
click at [1210, 648] on textarea "Compose your message..." at bounding box center [1288, 651] width 287 height 16
type textarea "N"
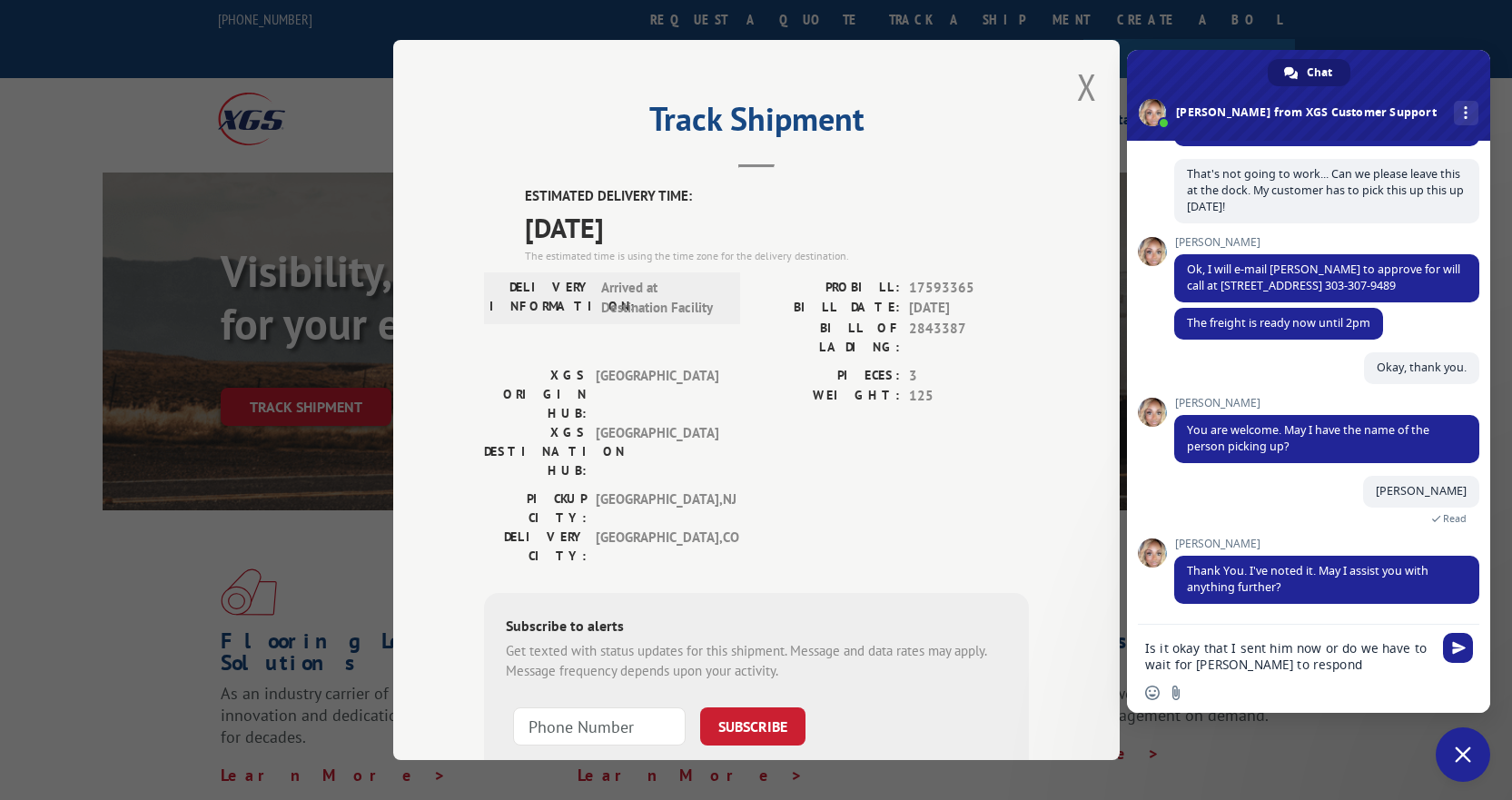
type textarea "Is it okay that I sent him now or do we have to wait for [PERSON_NAME] to respo…"
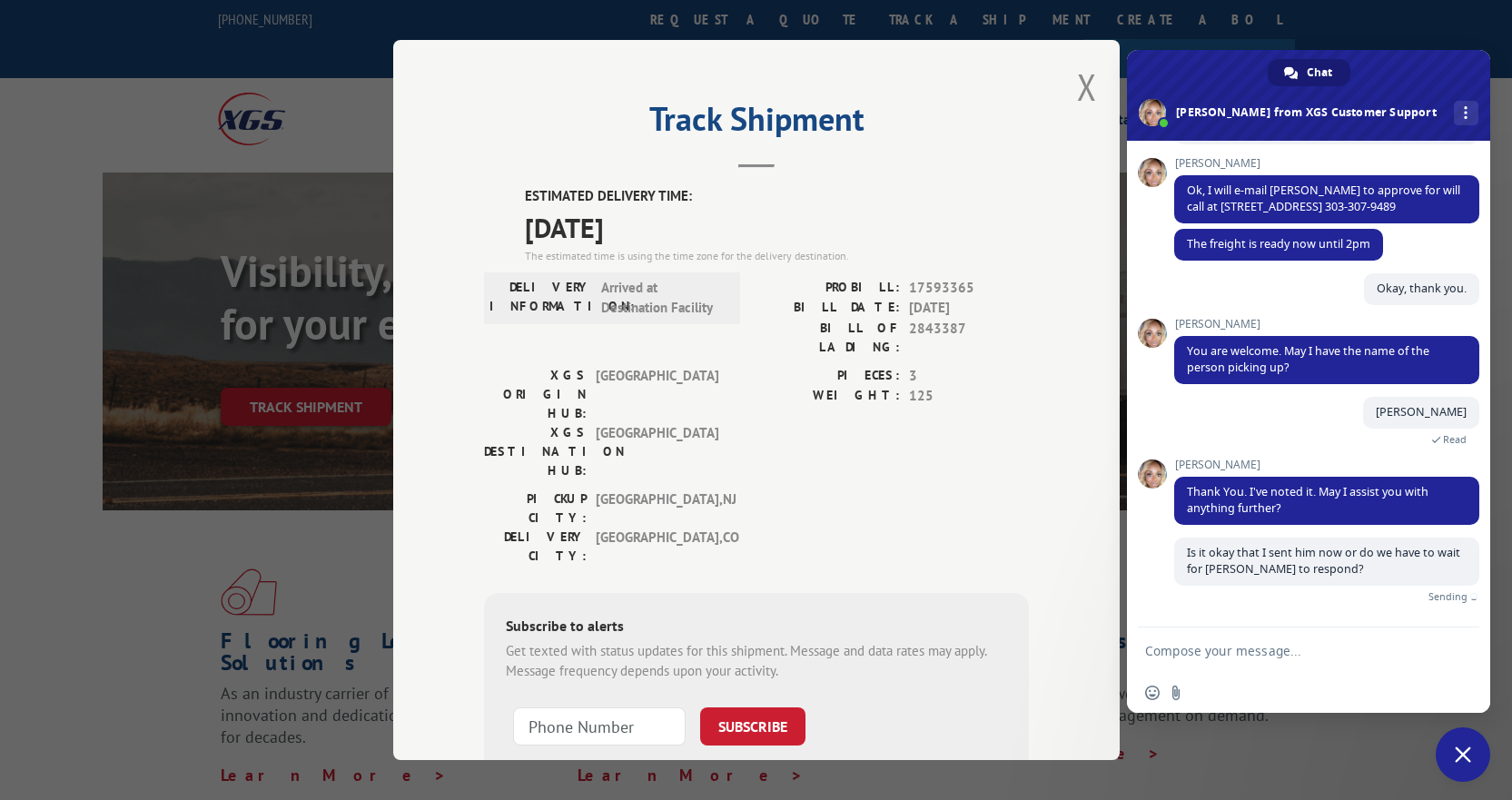
scroll to position [479, 0]
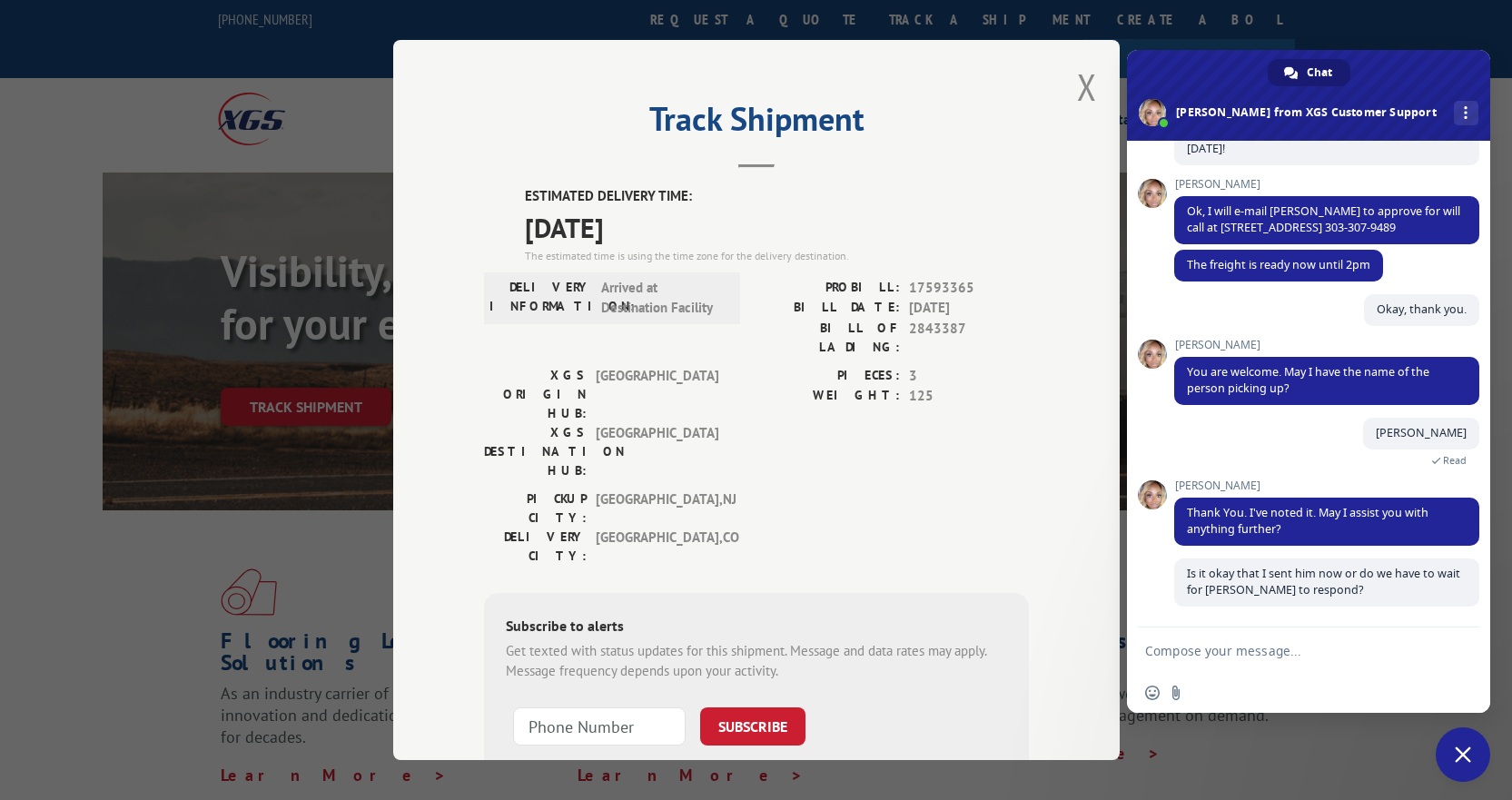
type textarea "I"
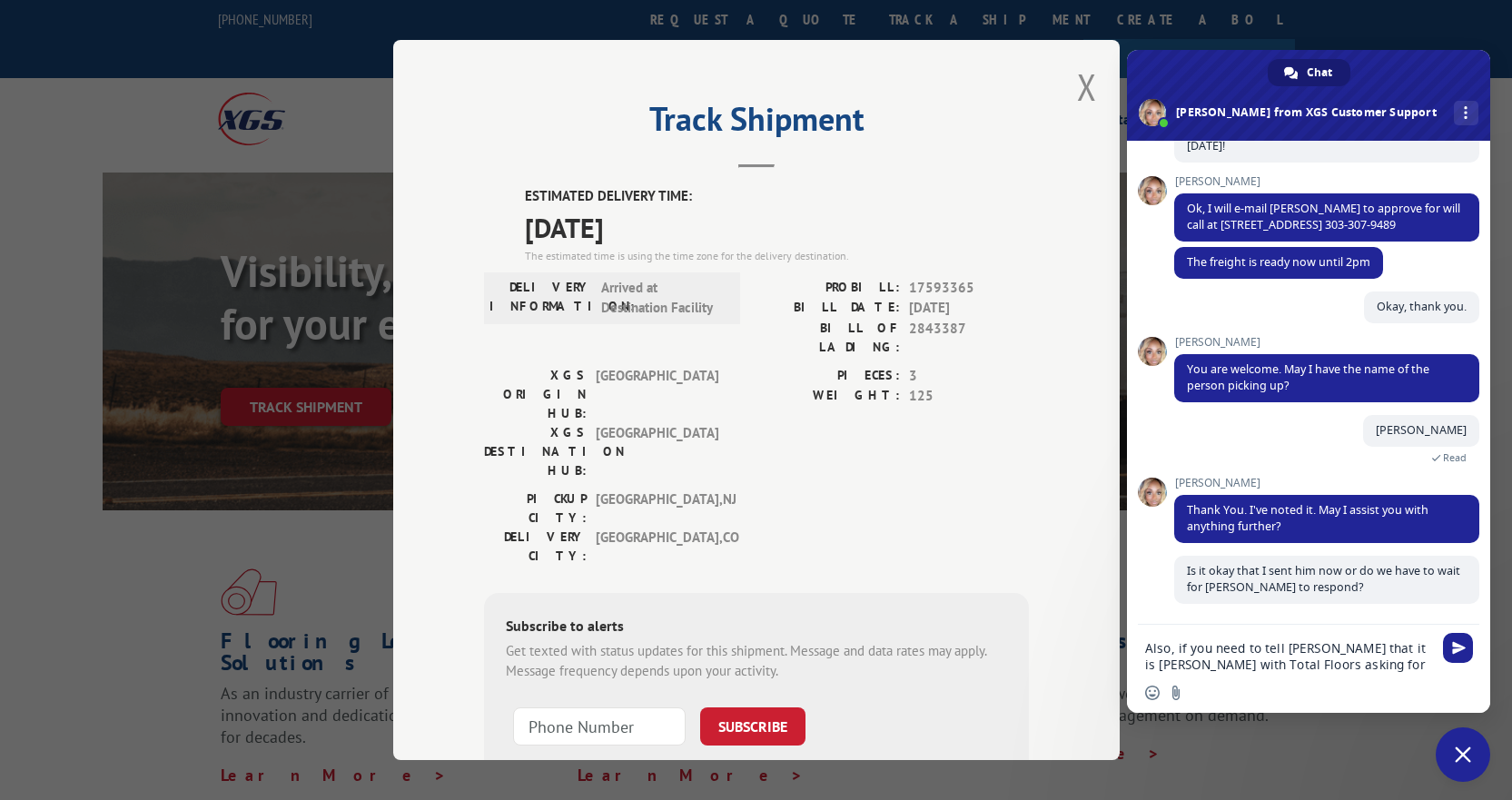
scroll to position [498, 0]
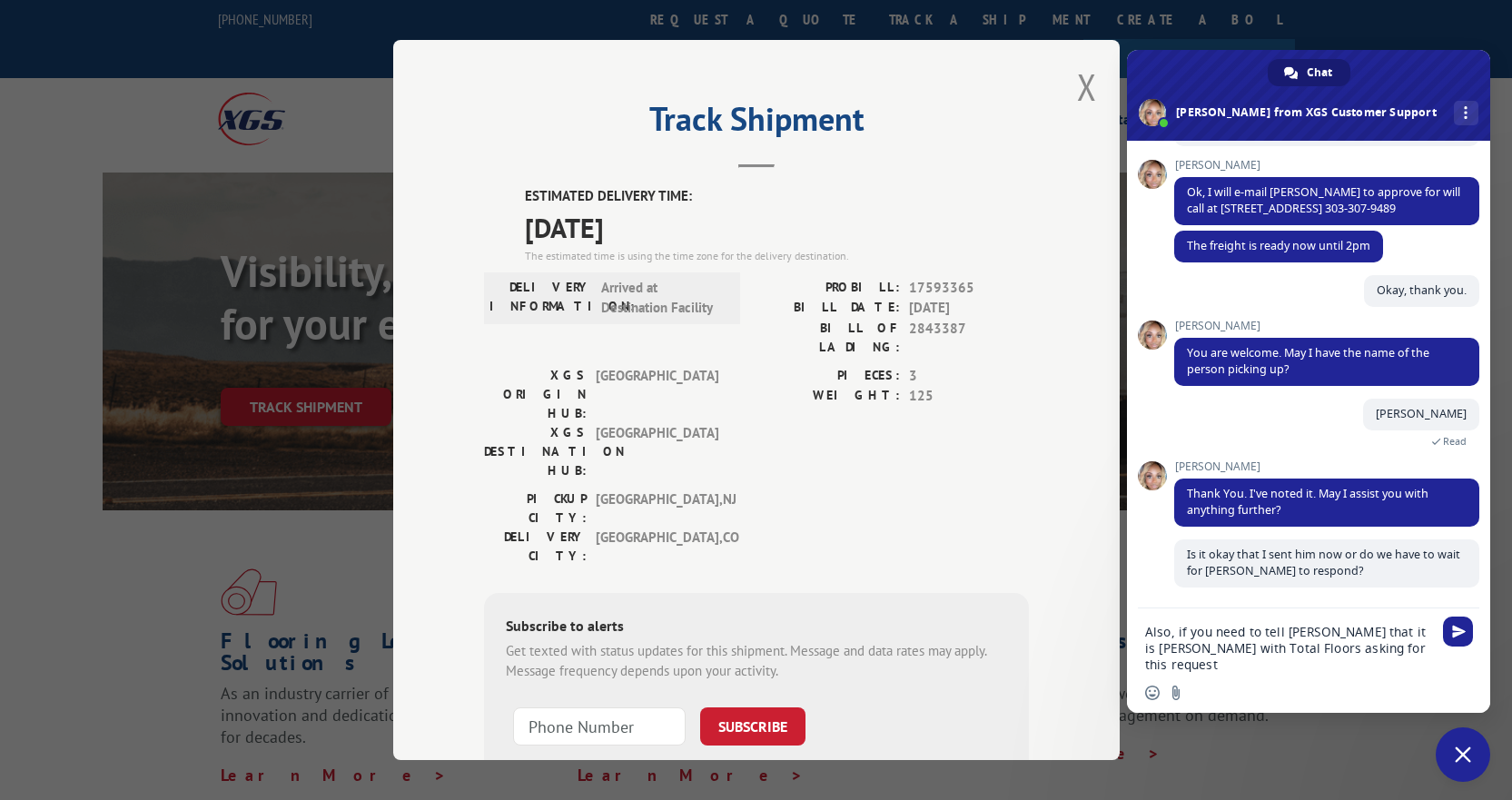
type textarea "Also, if you need to tell [PERSON_NAME] that it is [PERSON_NAME] with Total Flo…"
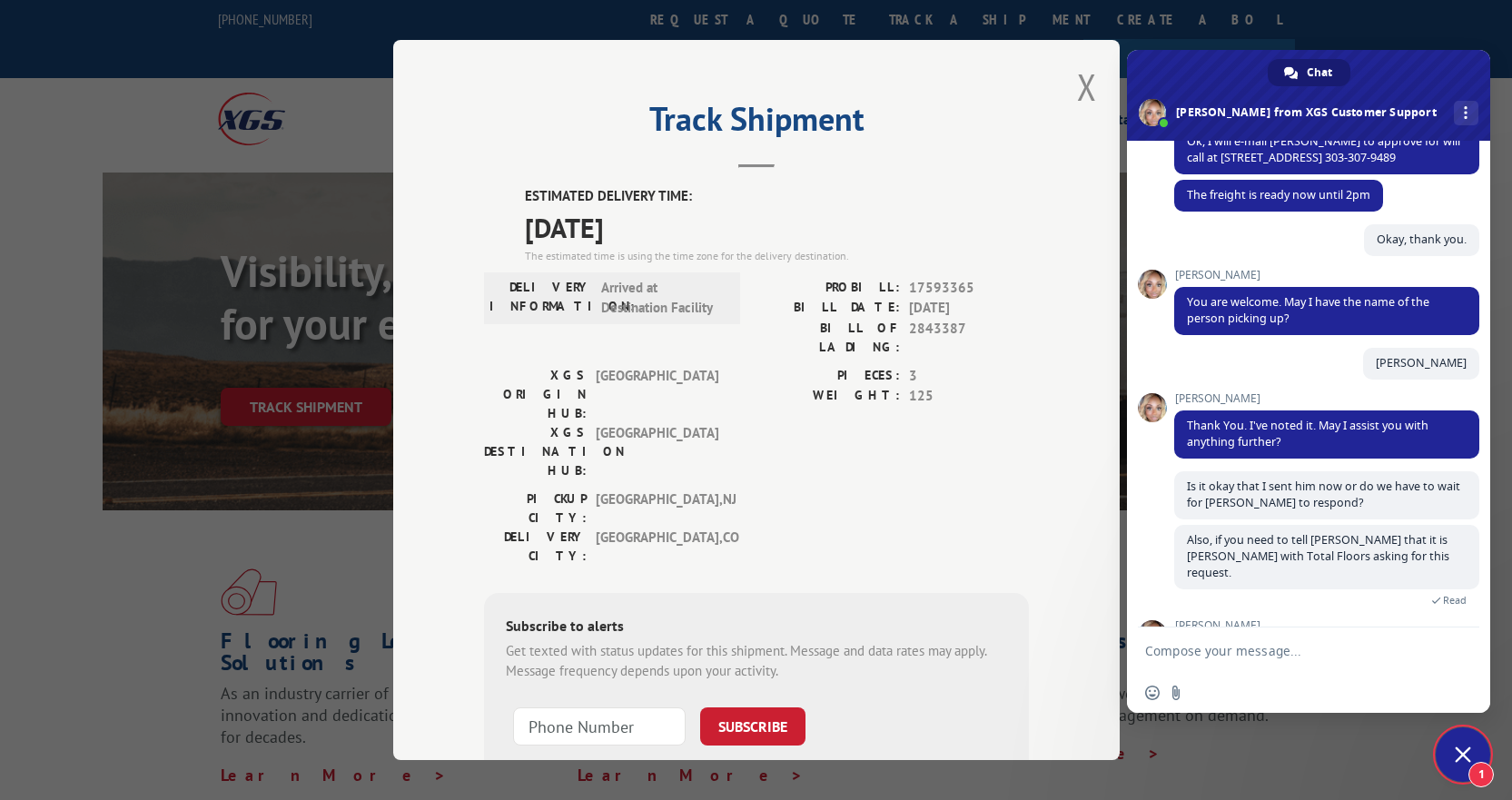
scroll to position [628, 0]
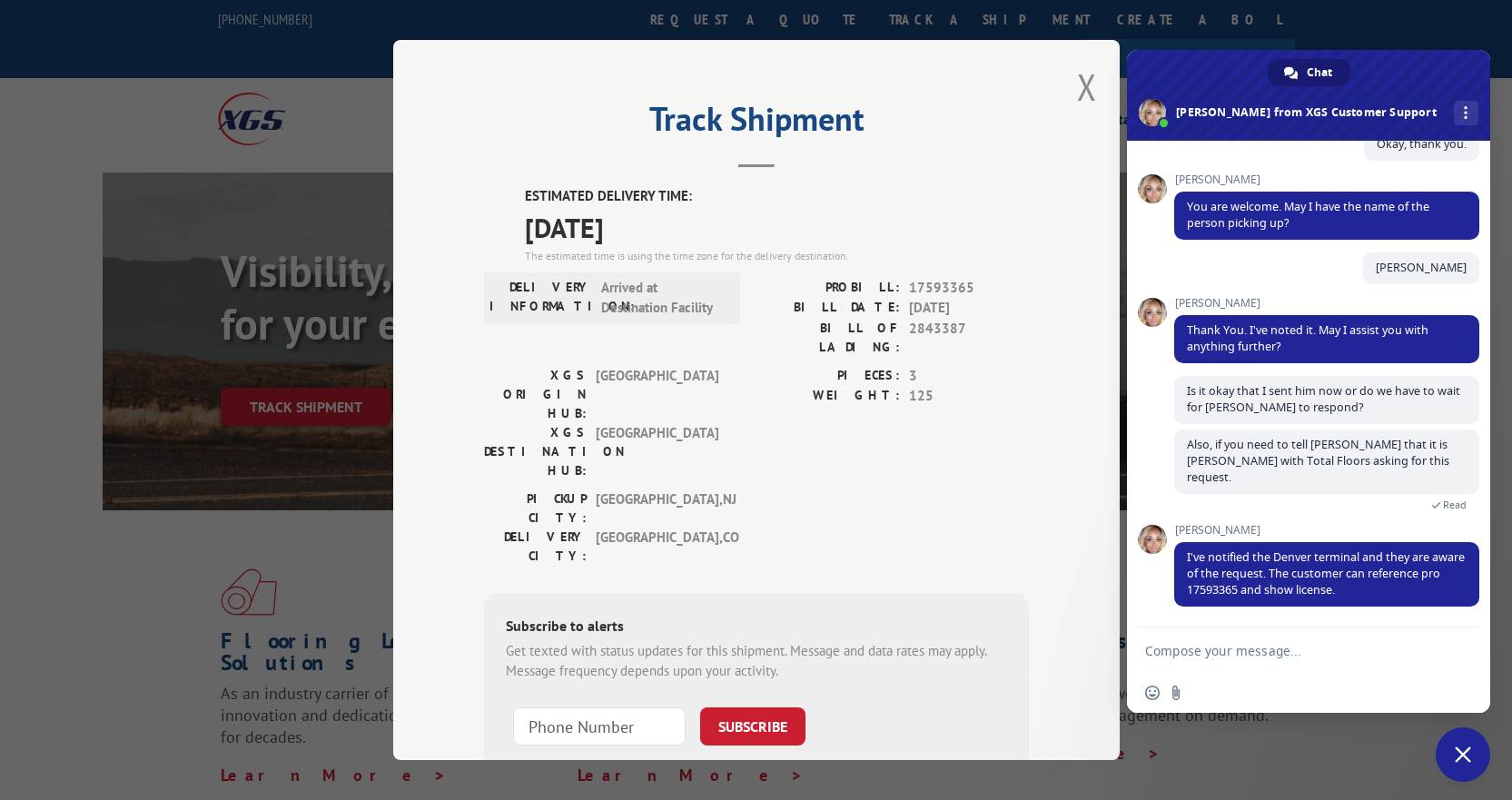
click at [1243, 656] on textarea "Compose your message..." at bounding box center [1288, 651] width 287 height 16
click at [1286, 654] on textarea "Compose your message..." at bounding box center [1288, 651] width 287 height 16
type textarea "Okay, thank you so much!"
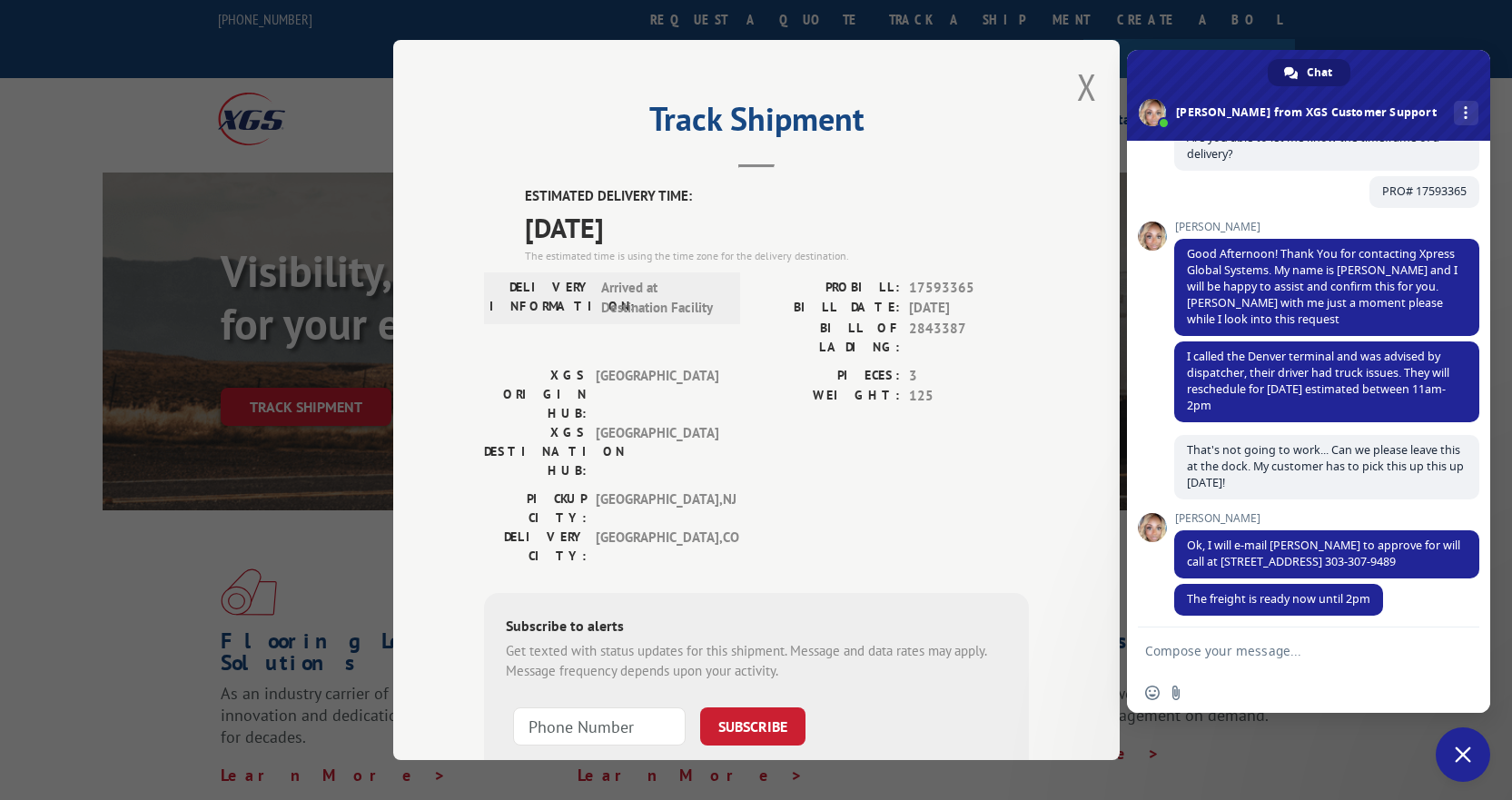
scroll to position [400, 0]
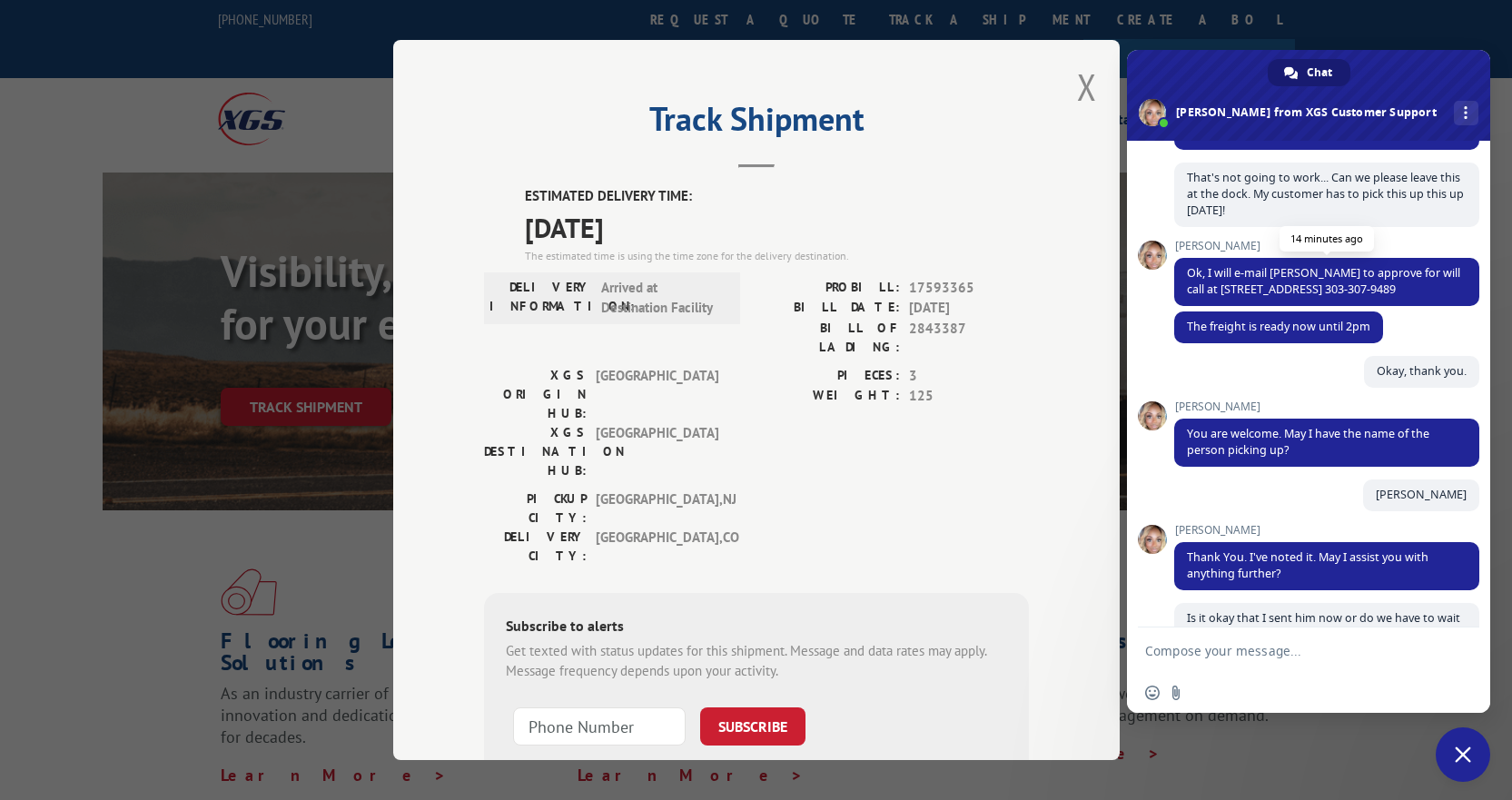
drag, startPoint x: 1265, startPoint y: 298, endPoint x: 1222, endPoint y: 293, distance: 43.3
click at [1222, 293] on span "Ok, I will e-mail [PERSON_NAME] to approve for will call at [STREET_ADDRESS] 30…" at bounding box center [1326, 282] width 305 height 48
copy span "[STREET_ADDRESS] 303-307-9489"
click at [1143, 280] on div "XGS Customer Support How can we be of help? [DATE] Are you able to let me know …" at bounding box center [1309, 384] width 363 height 487
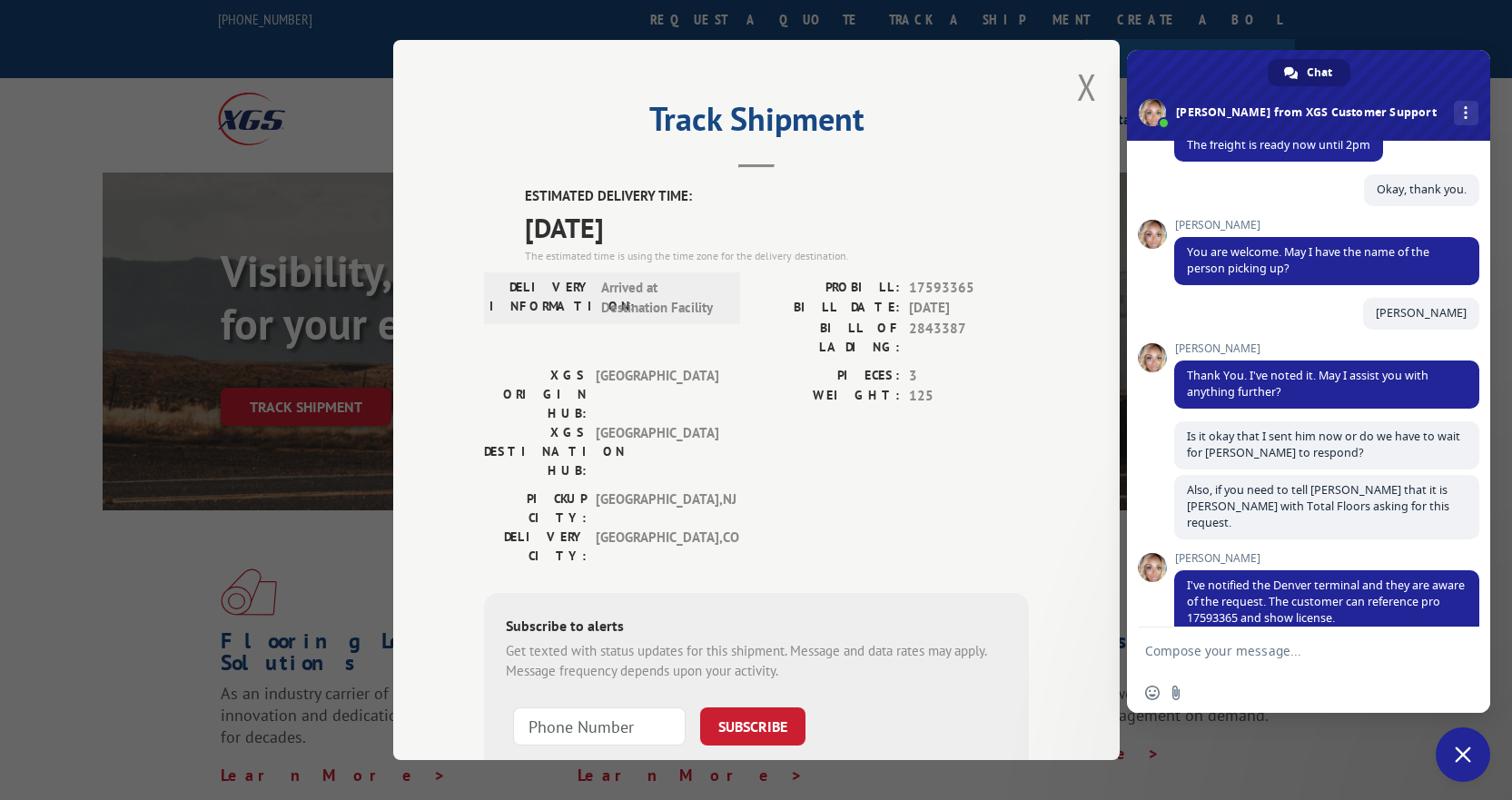
scroll to position [855, 0]
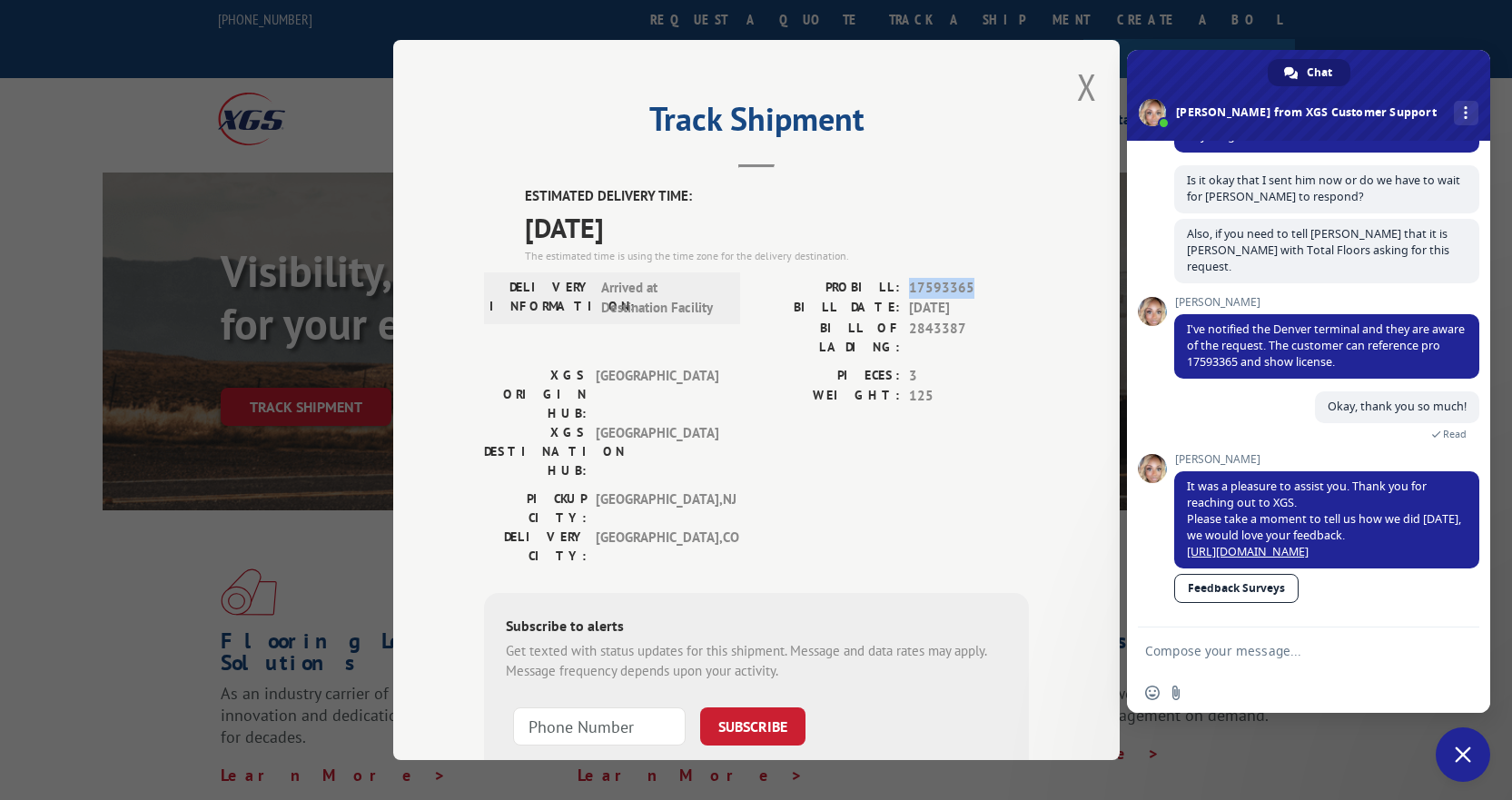
drag, startPoint x: 978, startPoint y: 286, endPoint x: 905, endPoint y: 292, distance: 73.2
click at [909, 292] on span "17593365" at bounding box center [969, 288] width 120 height 21
copy span "17593365"
